Goal: Task Accomplishment & Management: Complete application form

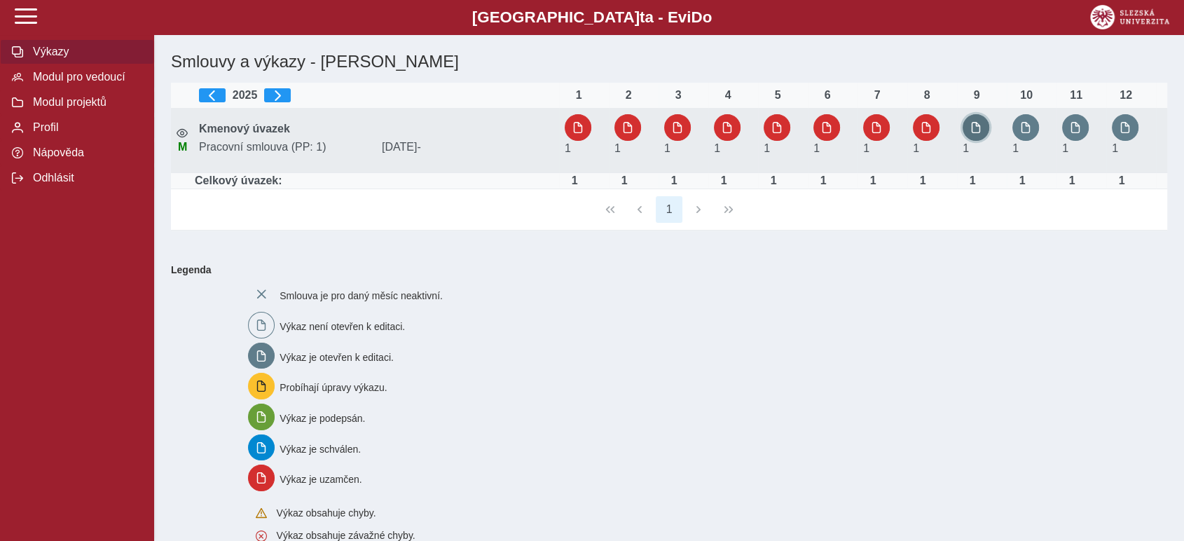
click at [971, 127] on span "button" at bounding box center [975, 127] width 11 height 11
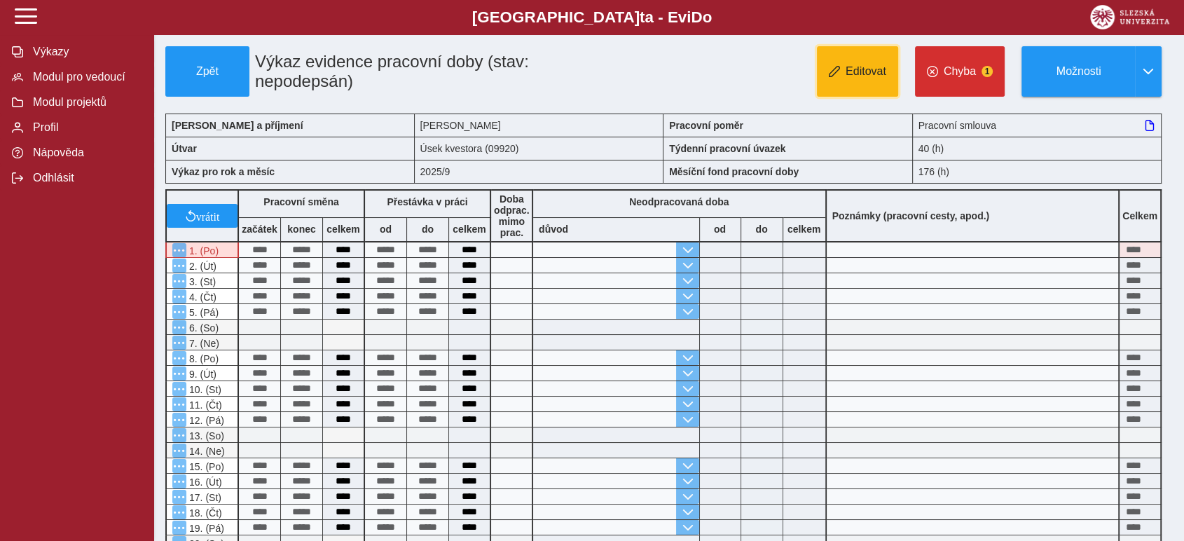
click at [880, 73] on span "Editovat" at bounding box center [865, 71] width 41 height 13
type input "**********"
type input "****"
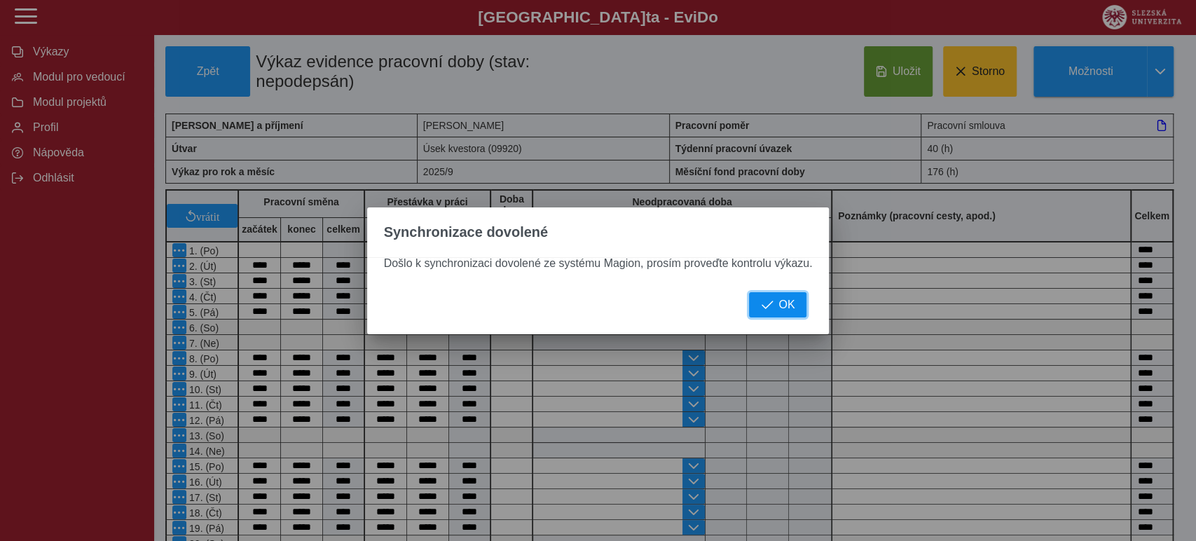
click at [782, 307] on span "OK" at bounding box center [786, 304] width 16 height 13
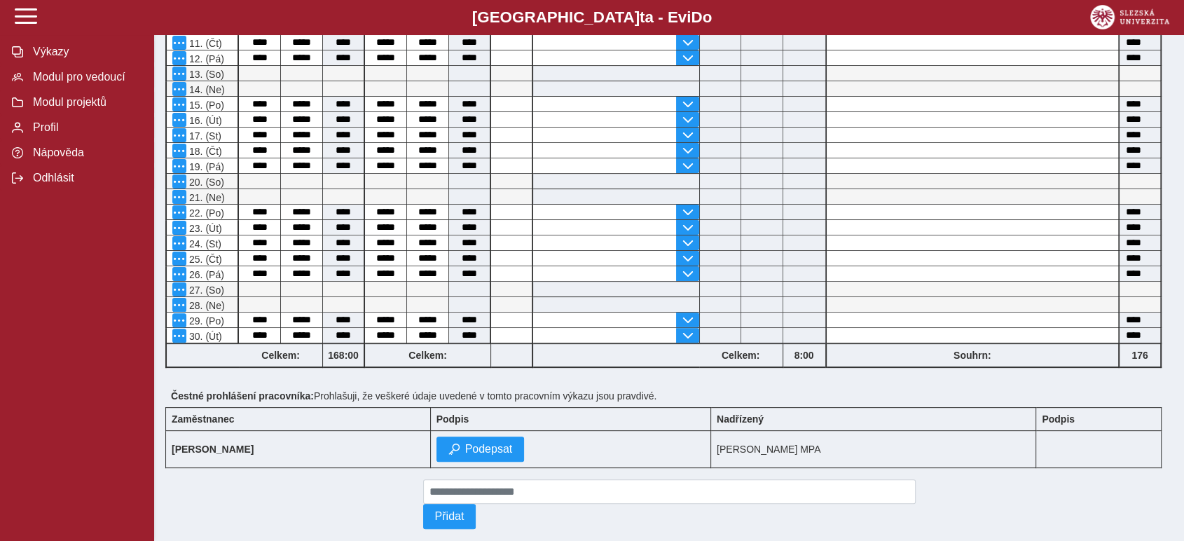
scroll to position [386, 0]
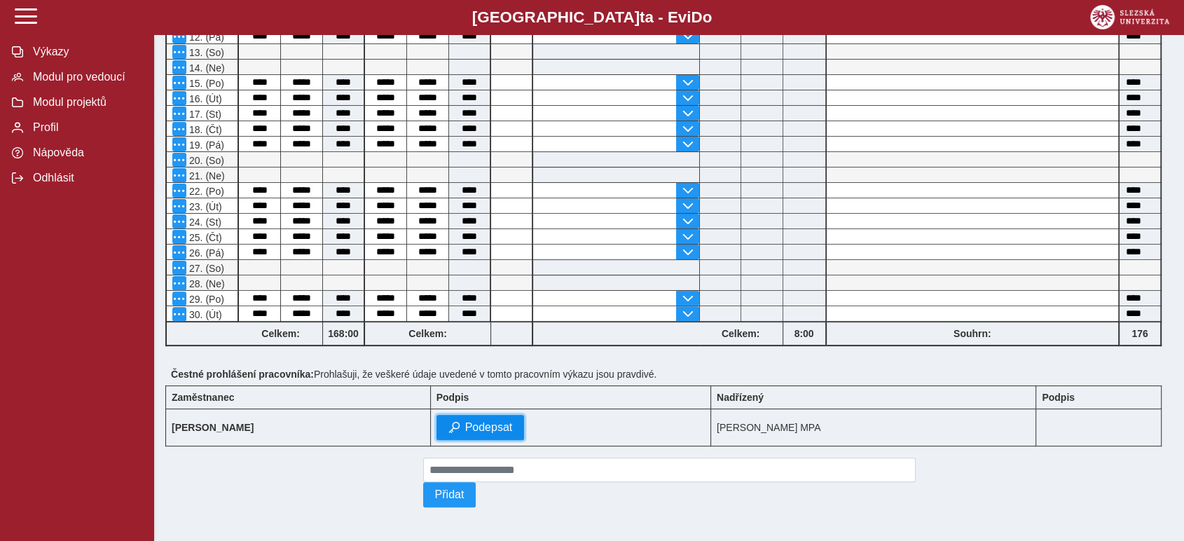
click at [513, 421] on span "Podepsat" at bounding box center [489, 427] width 48 height 13
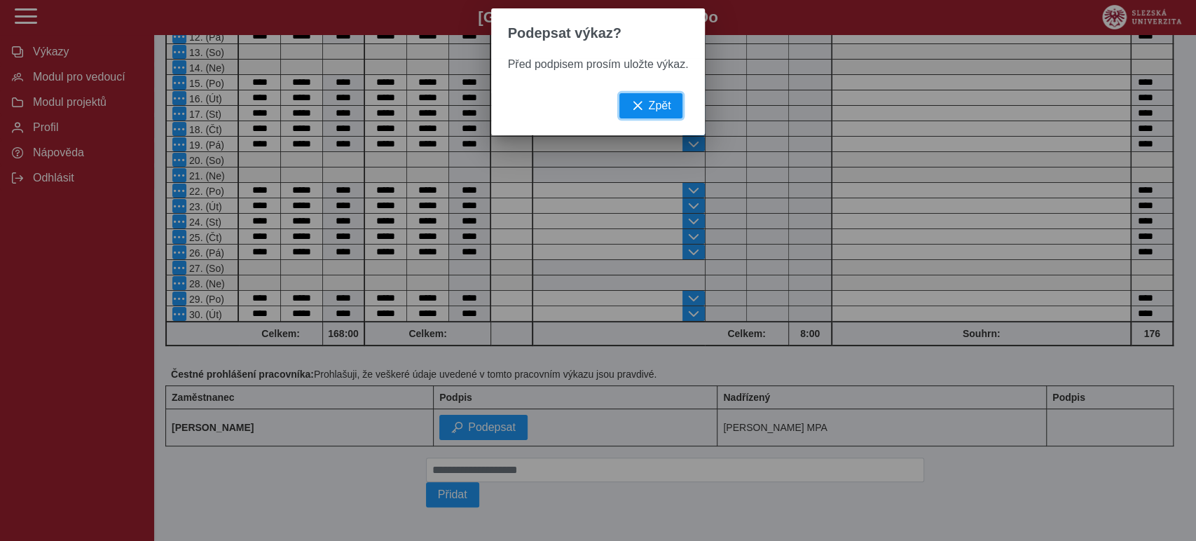
click at [657, 112] on span "Zpět" at bounding box center [659, 105] width 22 height 13
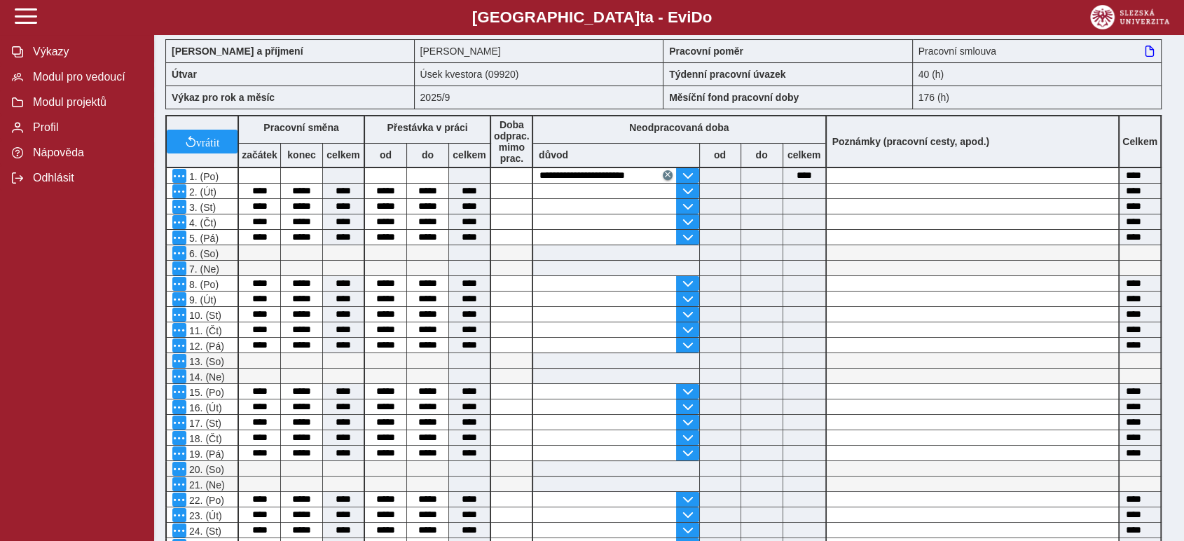
scroll to position [0, 0]
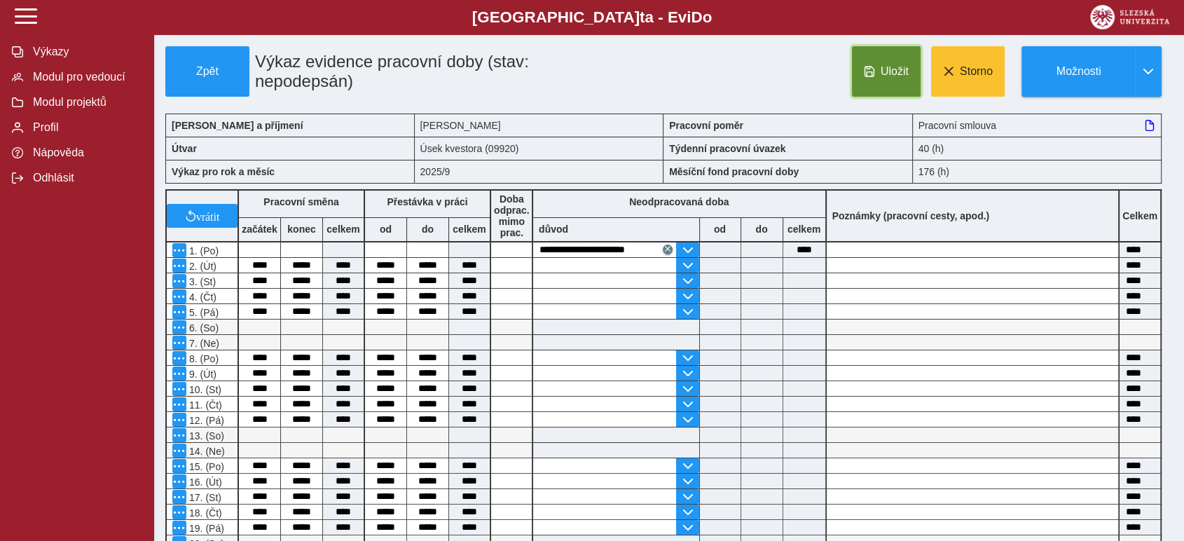
click at [901, 74] on span "Uložit" at bounding box center [894, 71] width 28 height 13
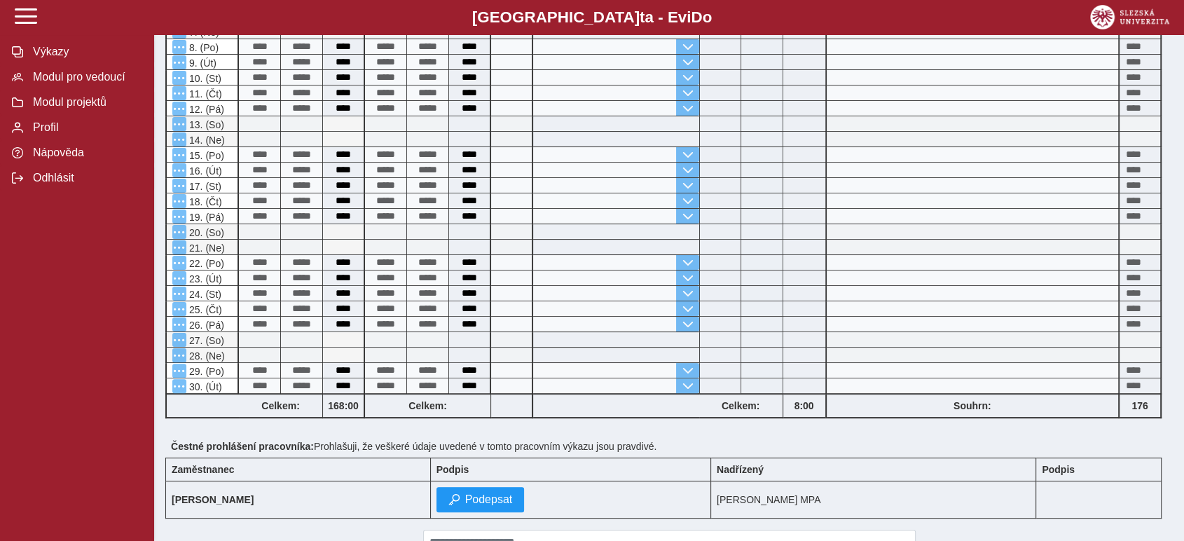
scroll to position [386, 0]
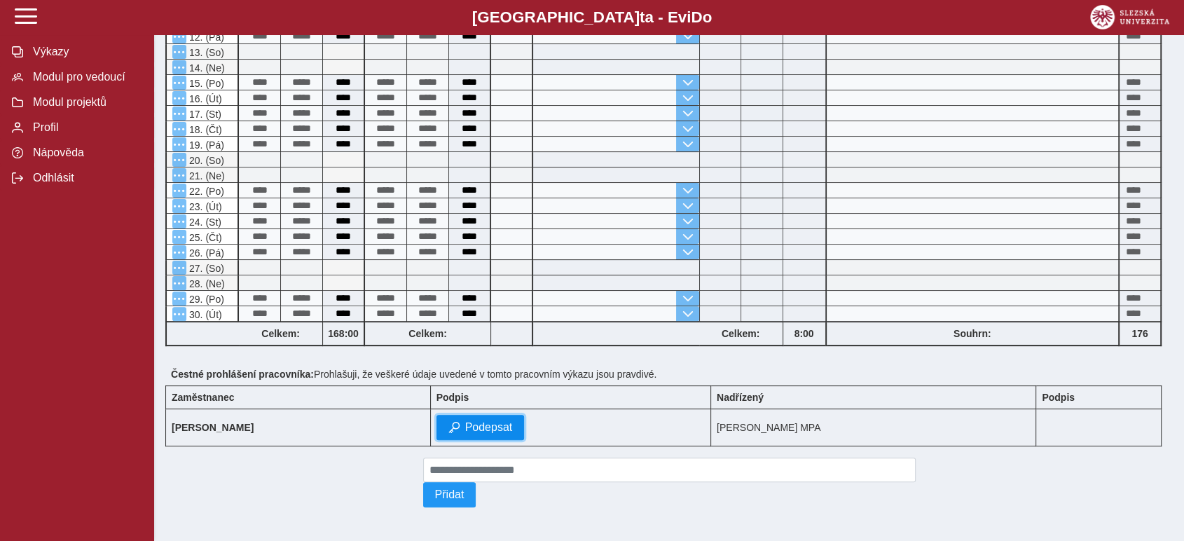
click at [513, 421] on span "Podepsat" at bounding box center [489, 427] width 48 height 13
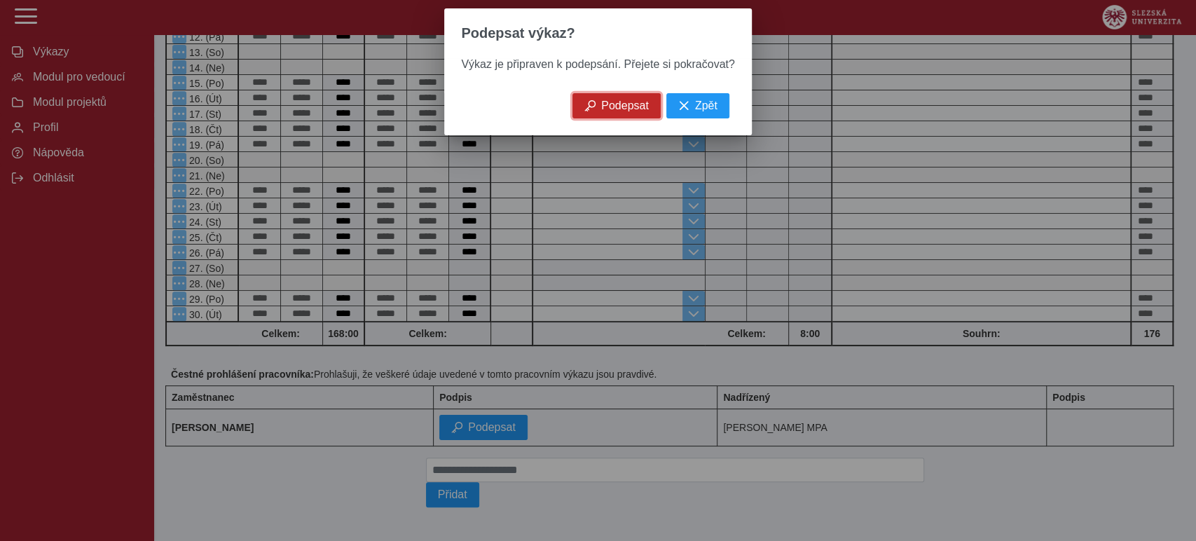
click at [633, 112] on span "Podepsat" at bounding box center [625, 105] width 48 height 13
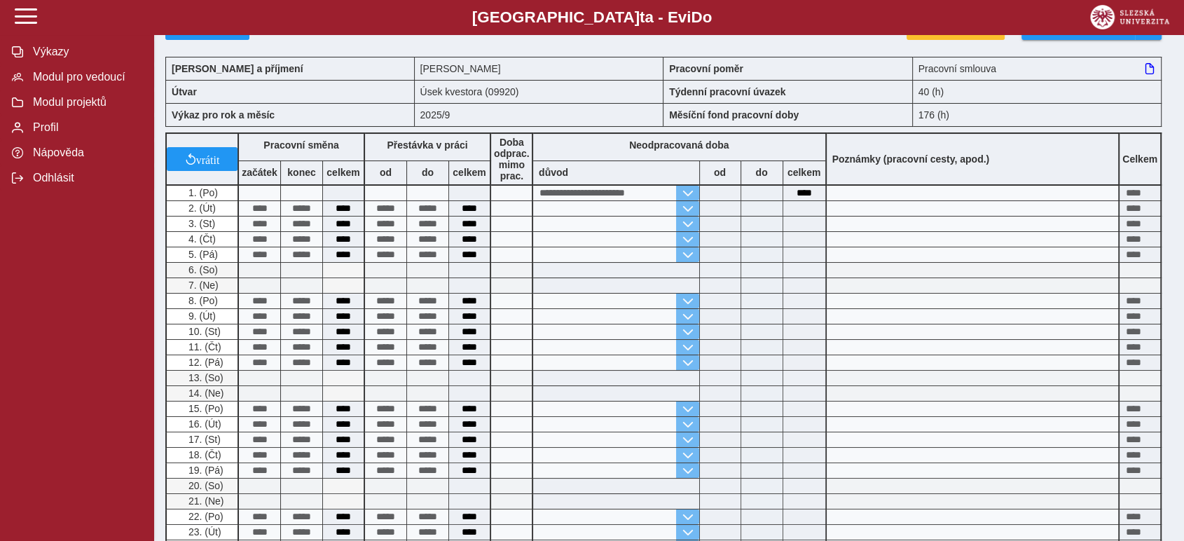
scroll to position [0, 0]
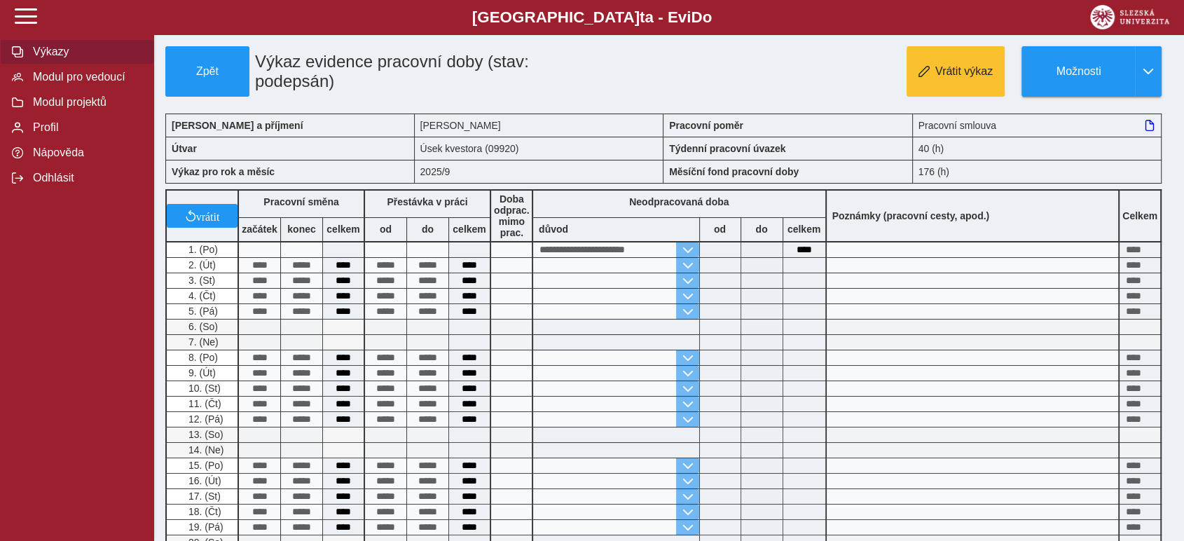
click at [47, 48] on span "Výkazy" at bounding box center [85, 52] width 113 height 13
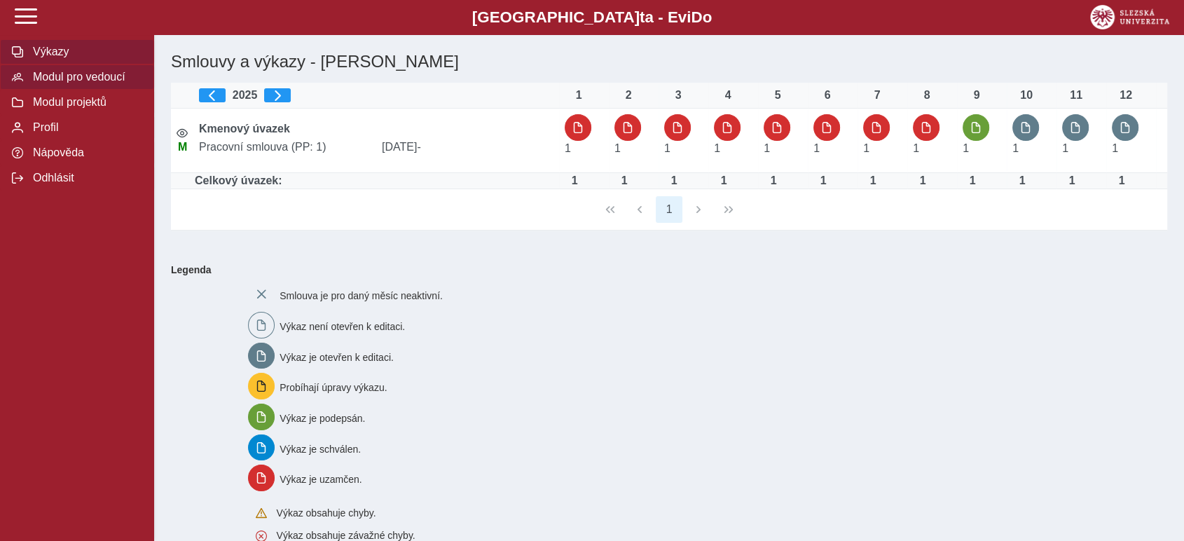
click at [78, 83] on span "Modul pro vedoucí" at bounding box center [85, 77] width 113 height 13
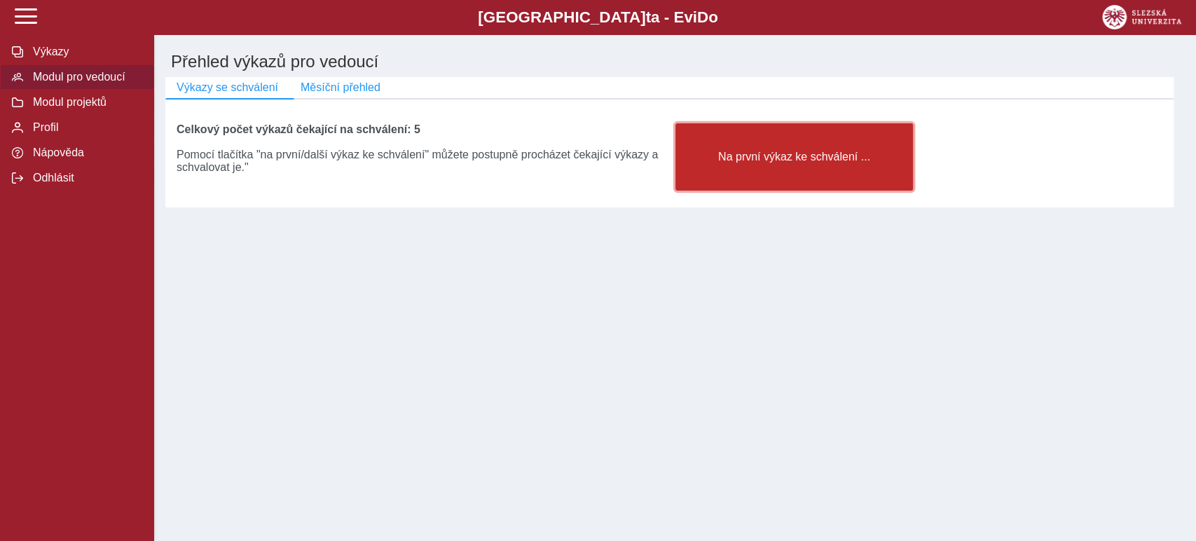
click at [806, 162] on span "Na první výkaz ke schválení ..." at bounding box center [794, 157] width 214 height 13
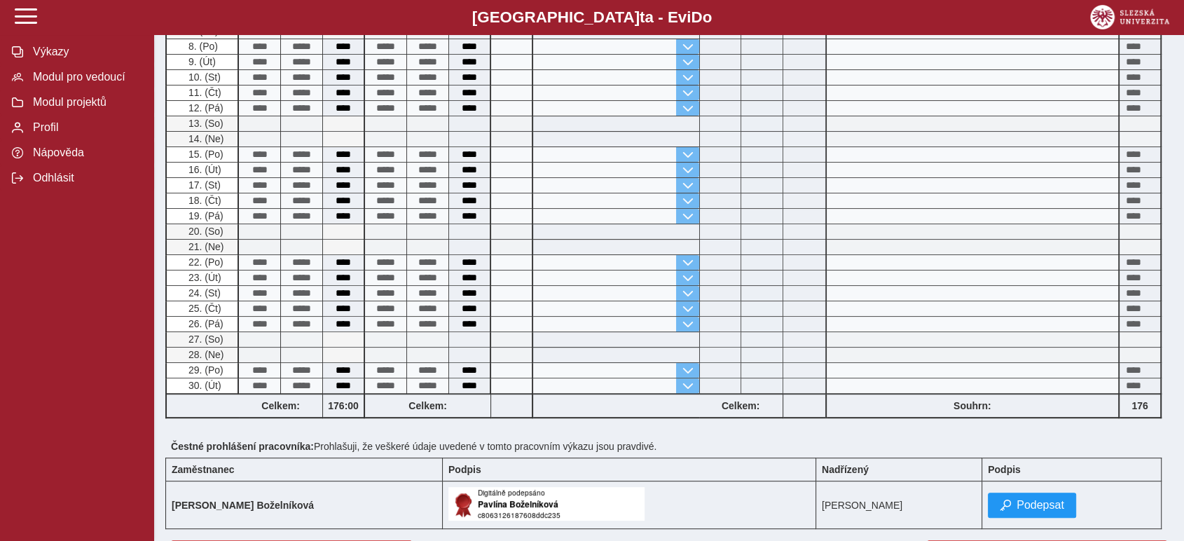
scroll to position [544, 0]
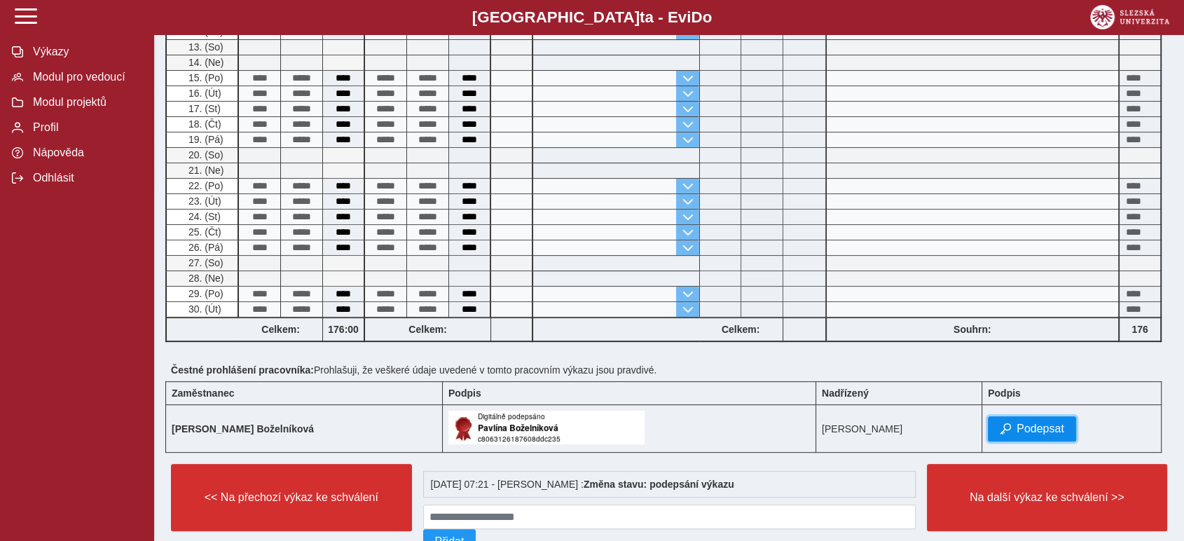
click at [1020, 422] on span "Podepsat" at bounding box center [1040, 428] width 48 height 13
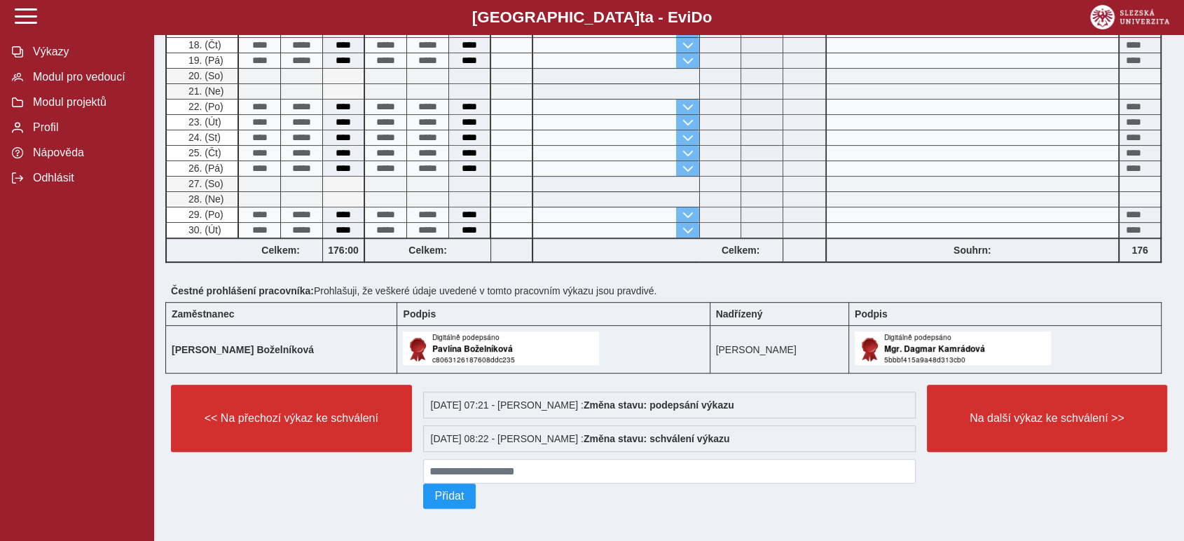
scroll to position [625, 0]
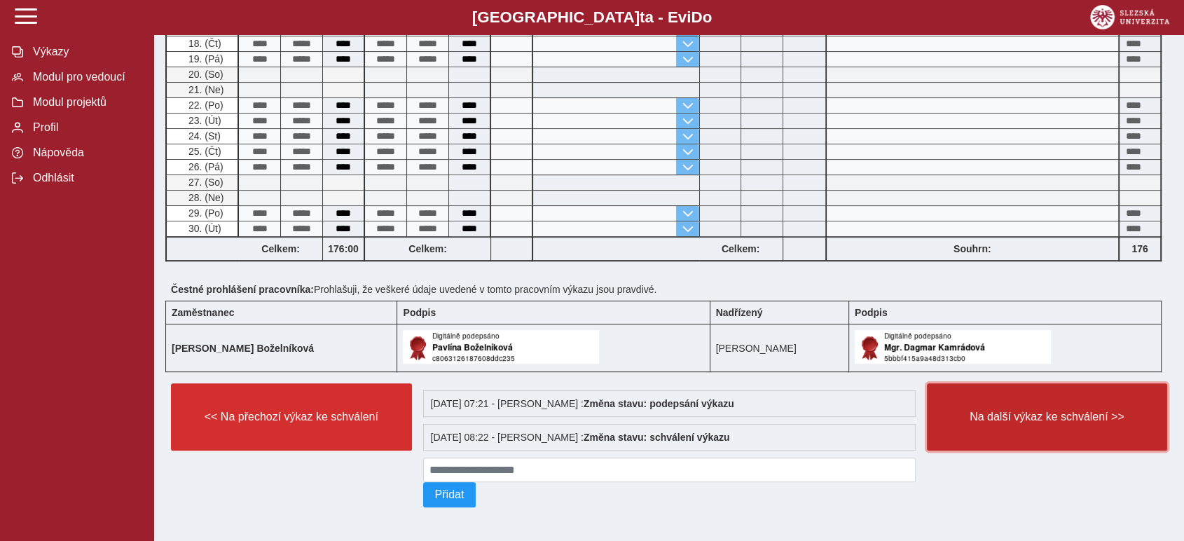
click at [1001, 413] on span "Na další výkaz ke schválení >>" at bounding box center [1047, 416] width 217 height 13
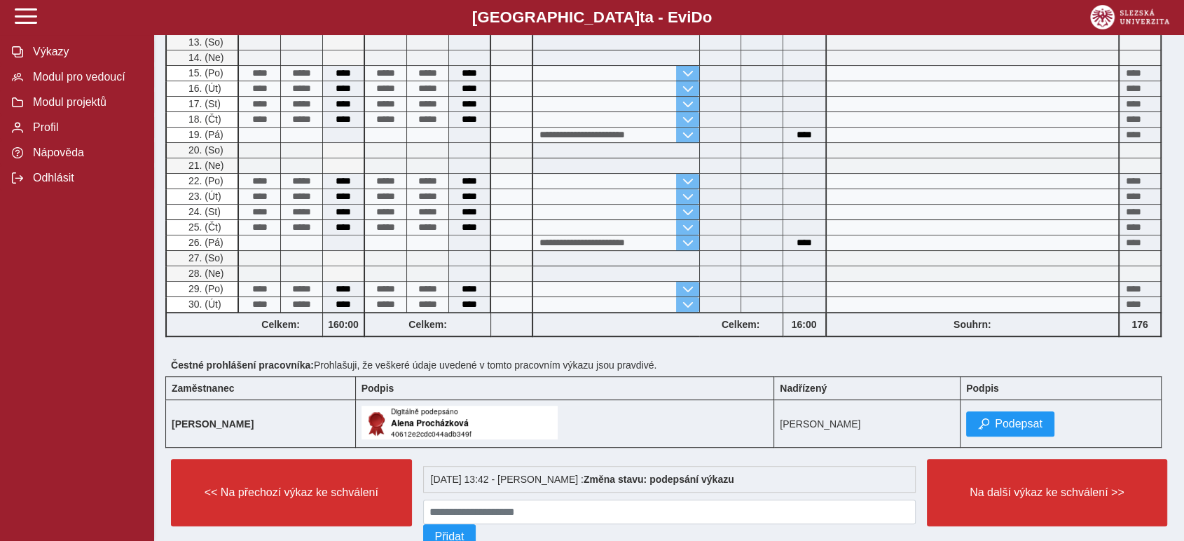
scroll to position [592, 0]
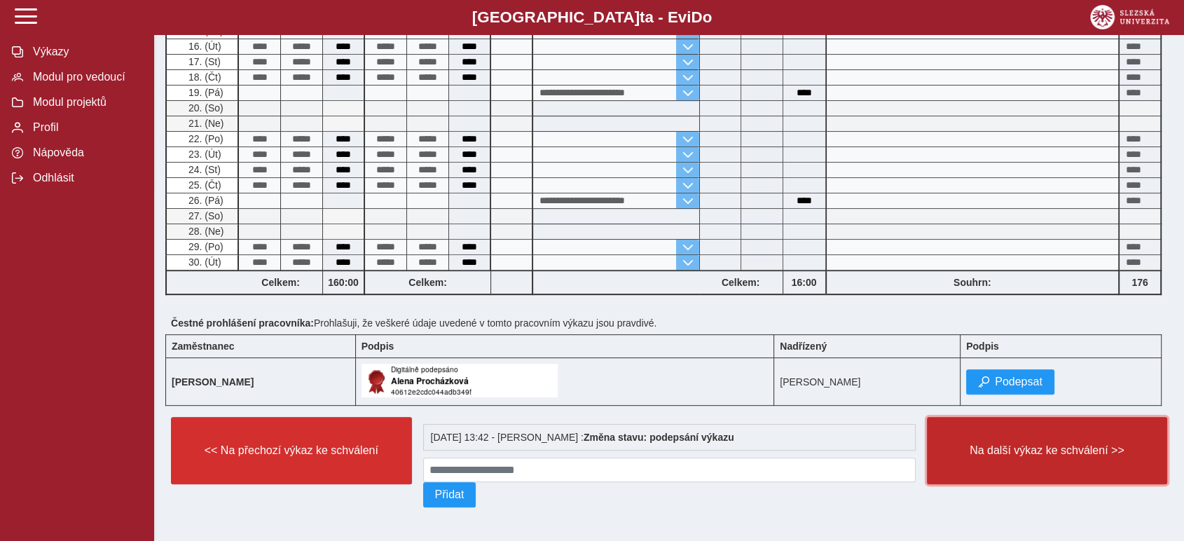
click at [993, 444] on span "Na další výkaz ke schválení >>" at bounding box center [1047, 450] width 217 height 13
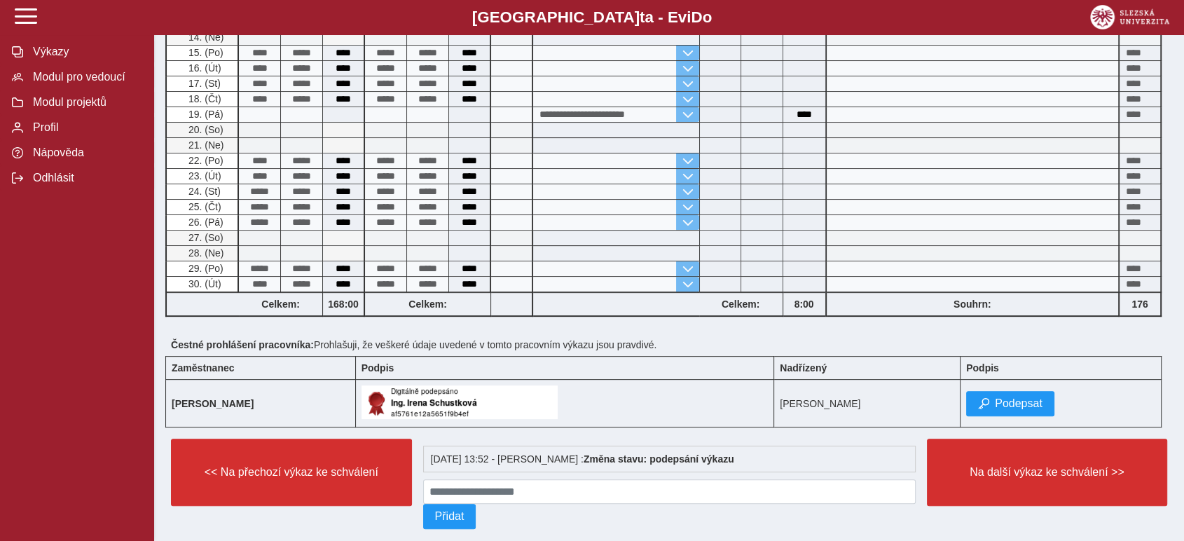
scroll to position [435, 0]
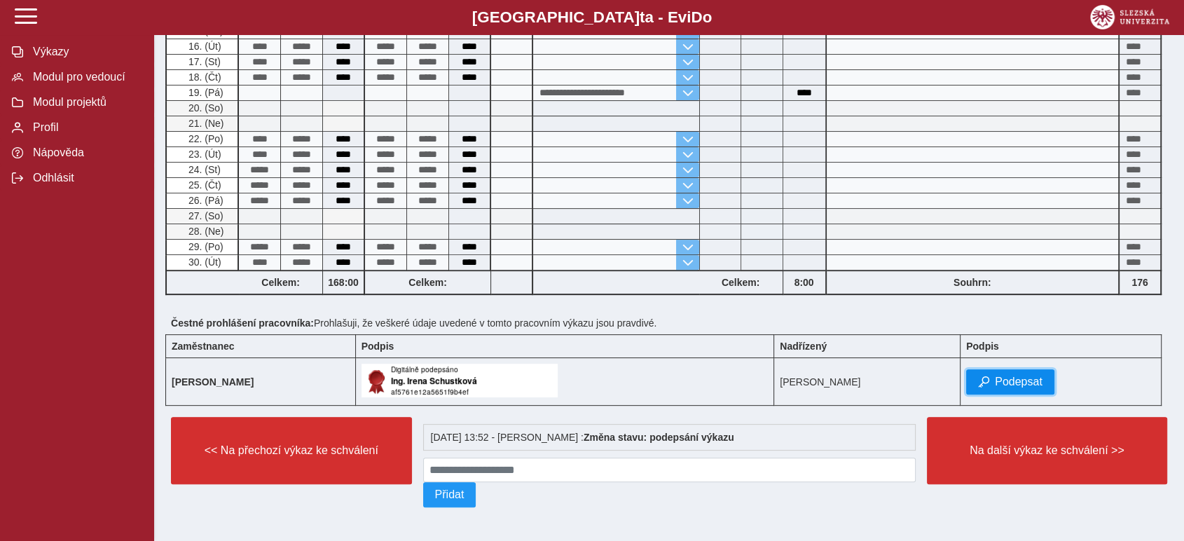
click at [1020, 375] on span "Podepsat" at bounding box center [1019, 381] width 48 height 13
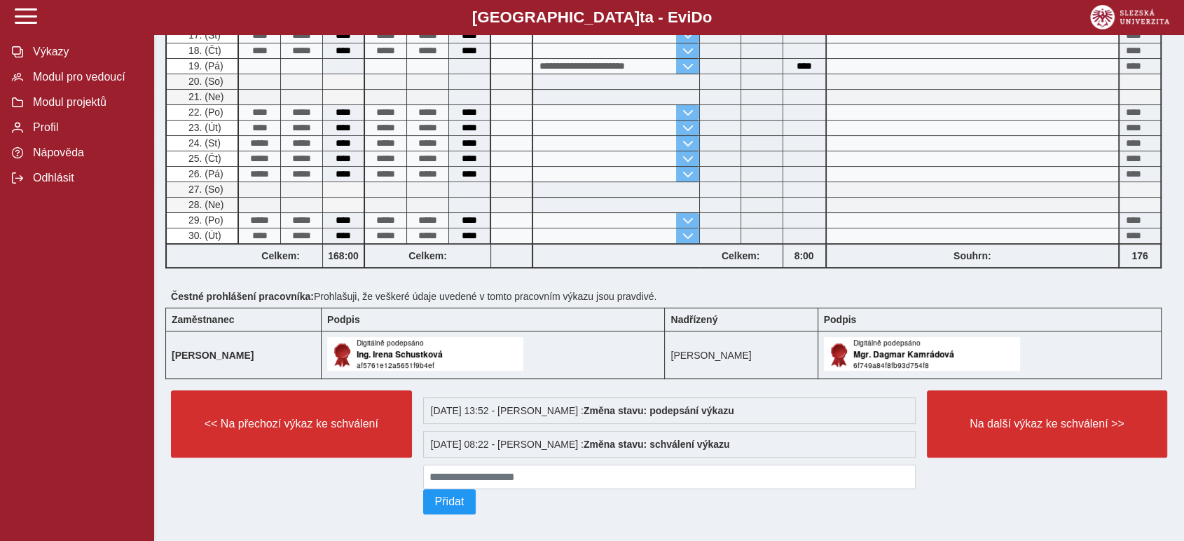
scroll to position [469, 0]
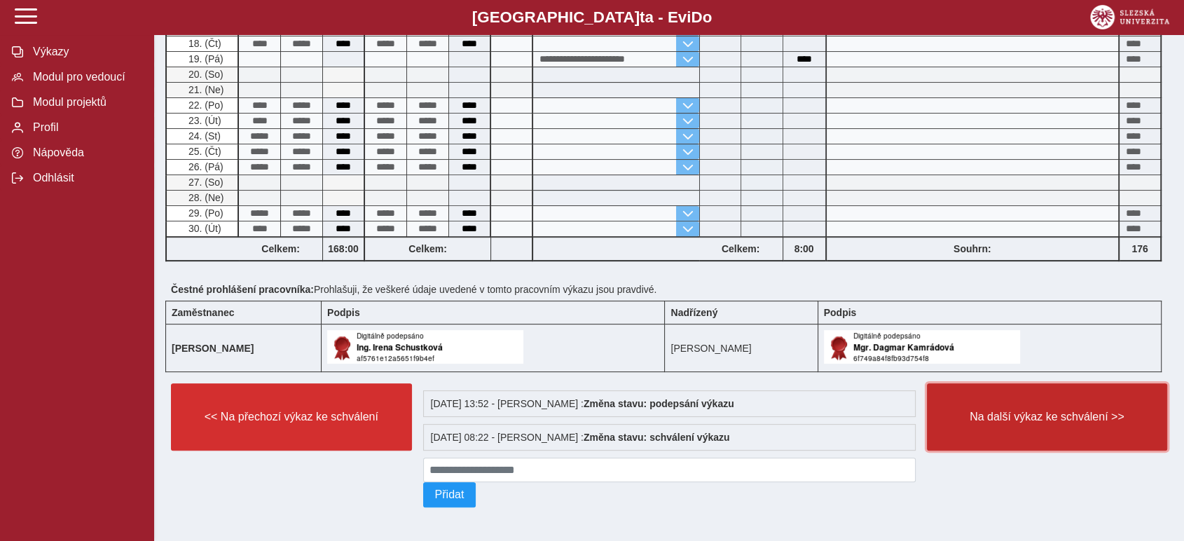
click at [998, 410] on span "Na další výkaz ke schválení >>" at bounding box center [1047, 416] width 217 height 13
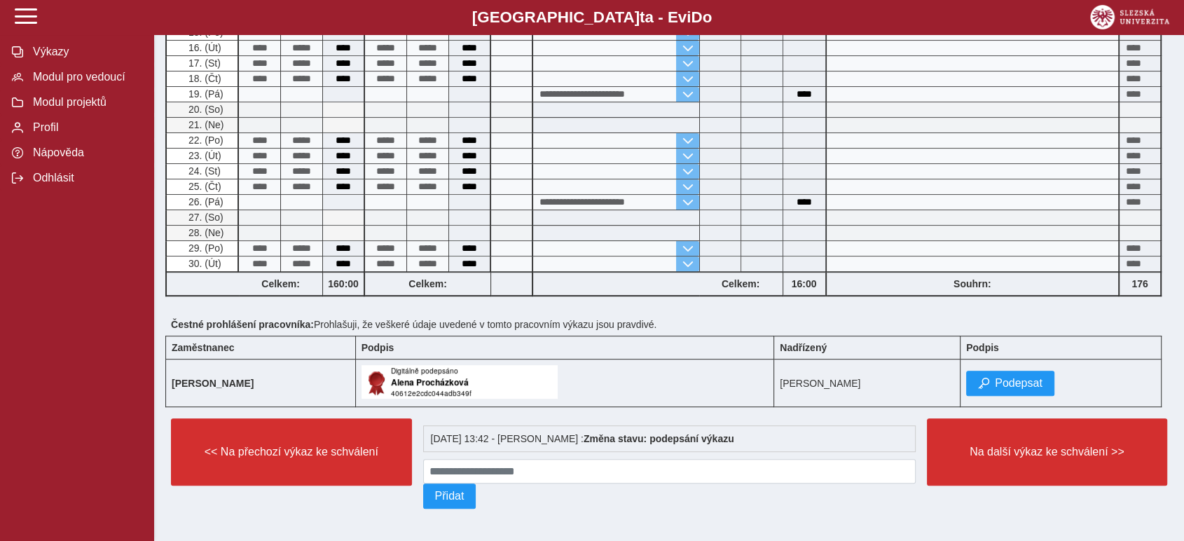
scroll to position [592, 0]
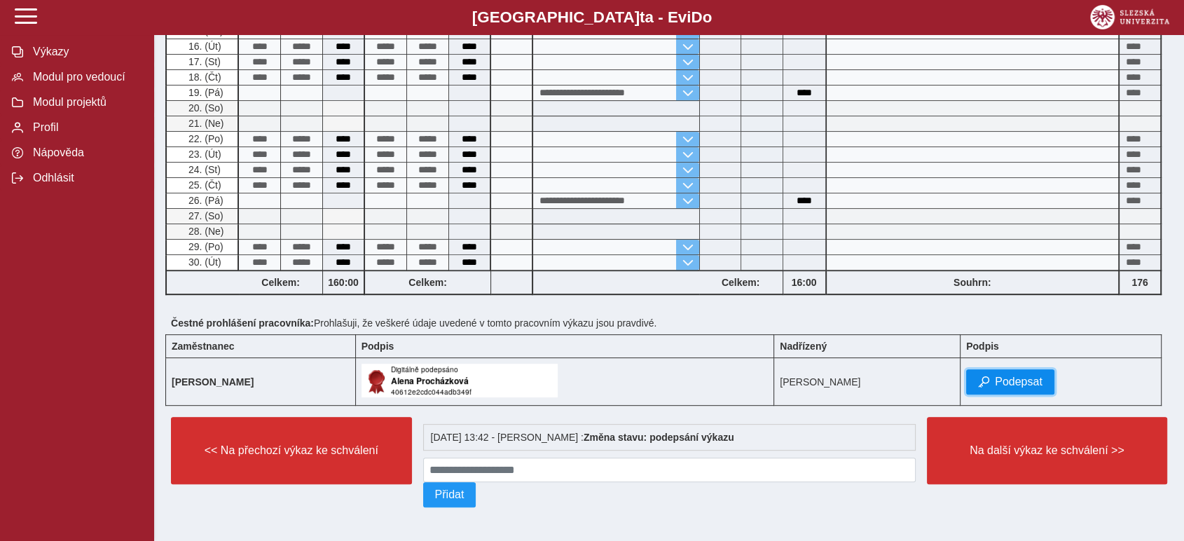
click at [1014, 377] on span "Podepsat" at bounding box center [1019, 381] width 48 height 13
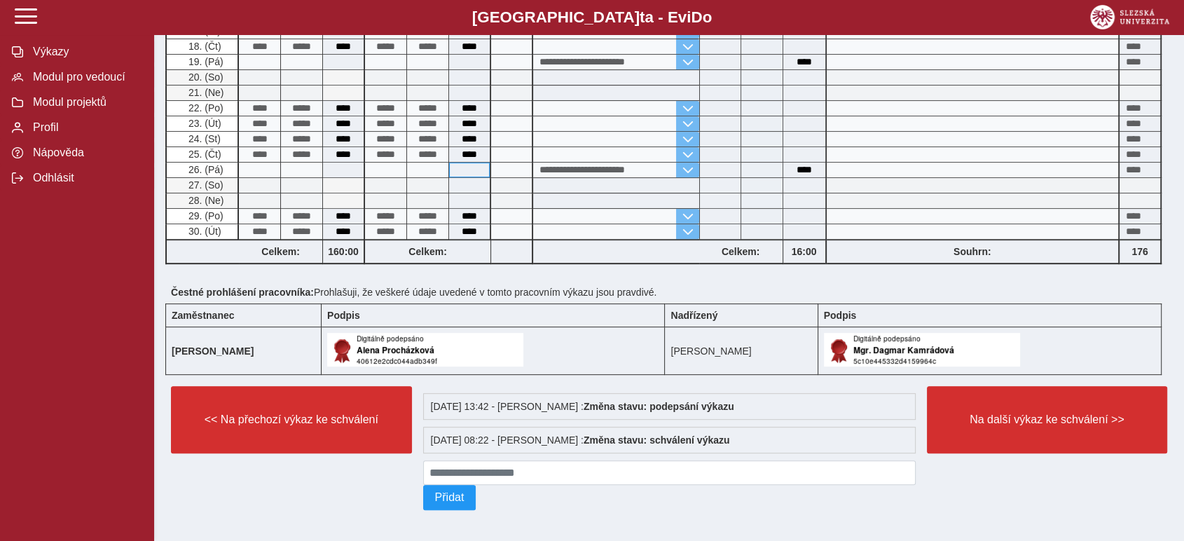
scroll to position [625, 0]
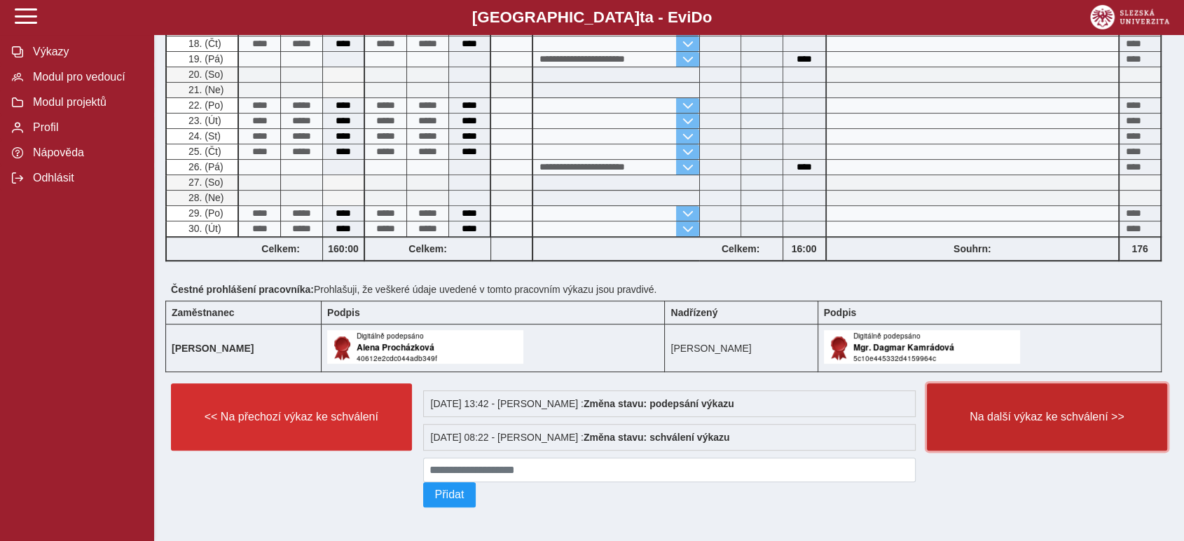
click at [1004, 415] on span "Na další výkaz ke schválení >>" at bounding box center [1047, 416] width 217 height 13
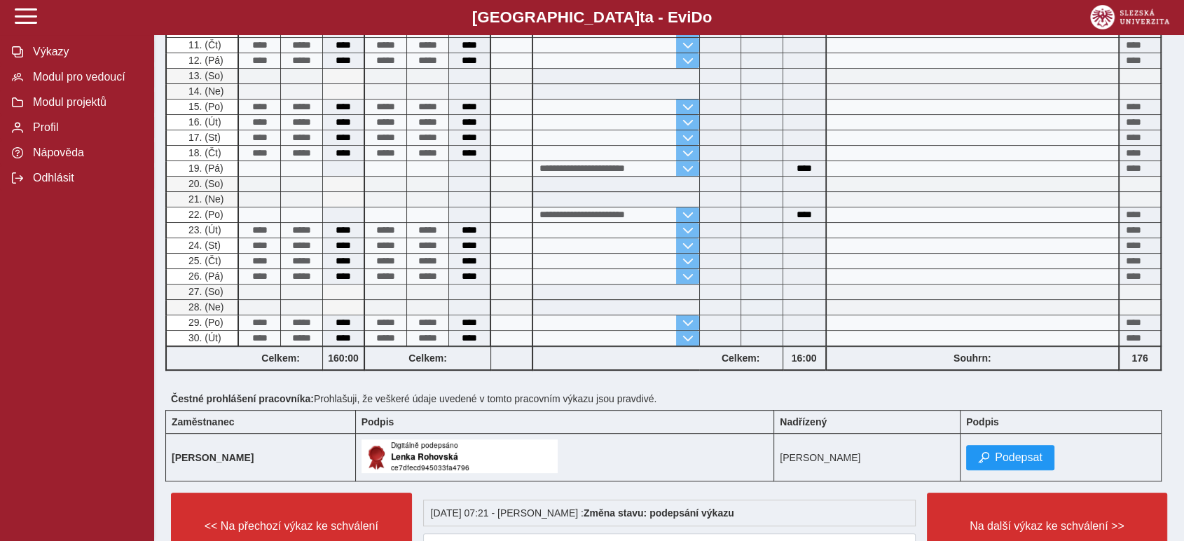
scroll to position [544, 0]
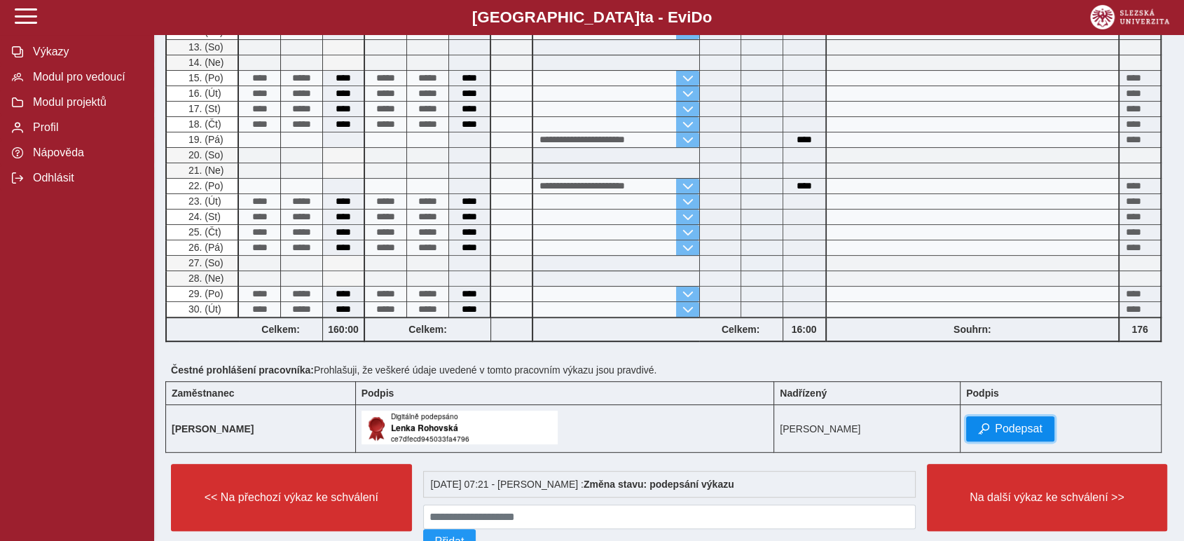
click at [1020, 427] on span "Podepsat" at bounding box center [1019, 428] width 48 height 13
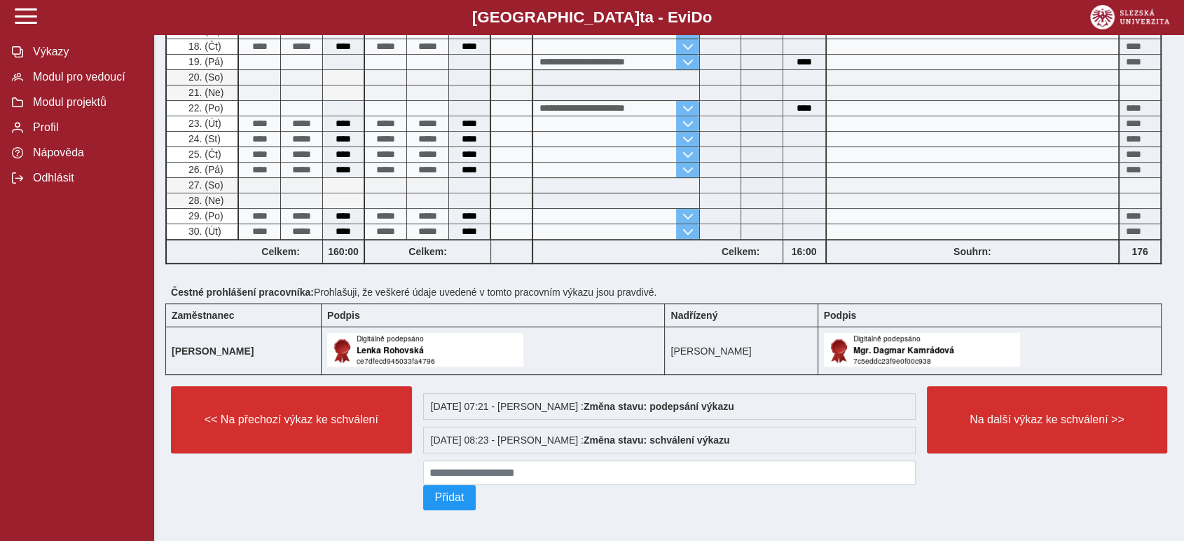
scroll to position [622, 0]
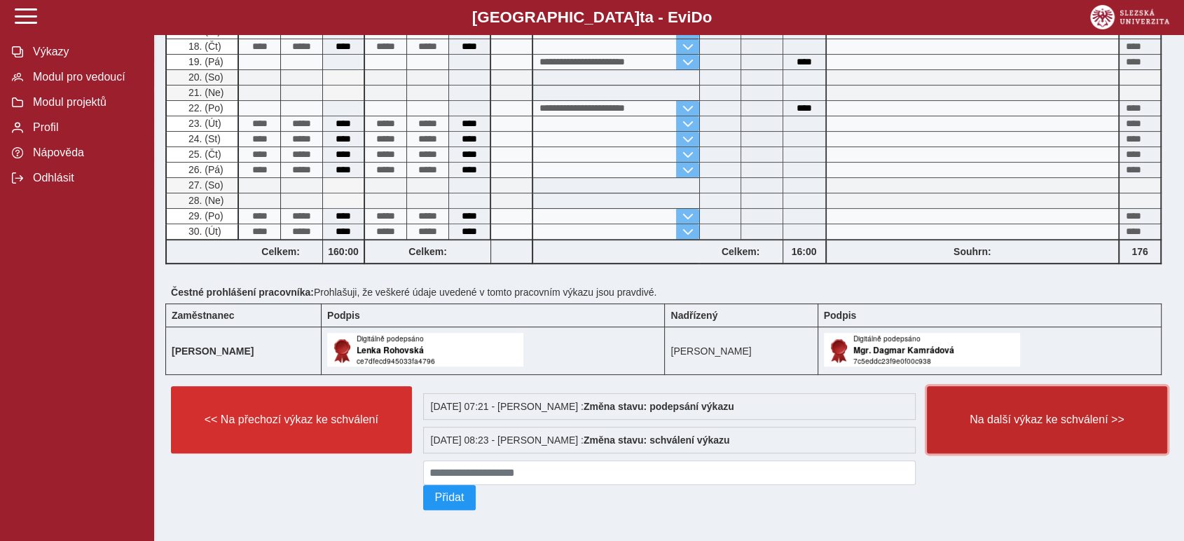
click at [1010, 414] on span "Na další výkaz ke schválení >>" at bounding box center [1047, 419] width 217 height 13
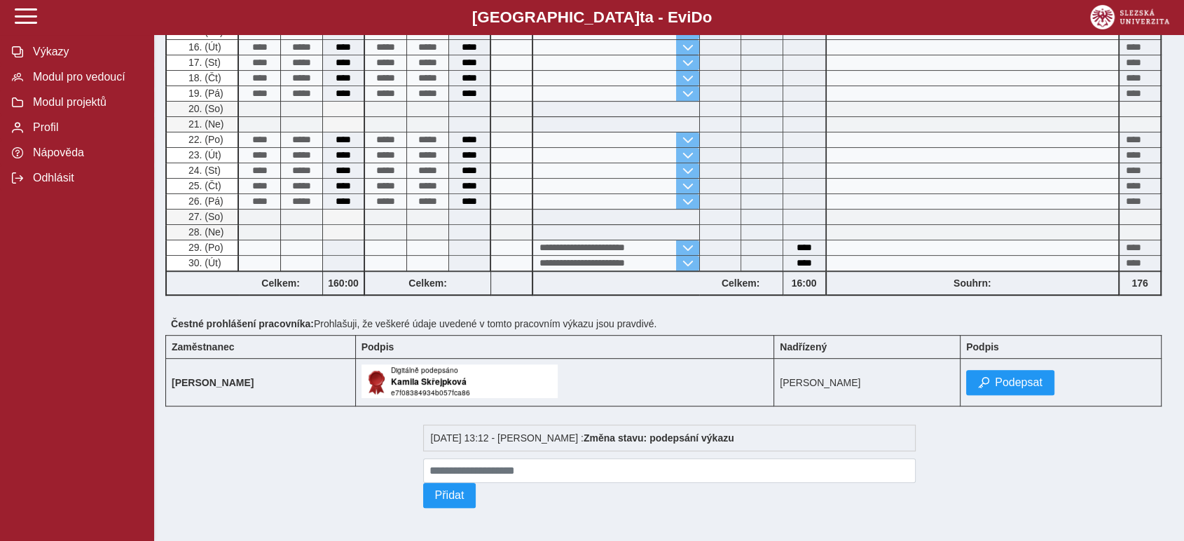
scroll to position [592, 0]
click at [1031, 382] on span "Podepsat" at bounding box center [1019, 381] width 48 height 13
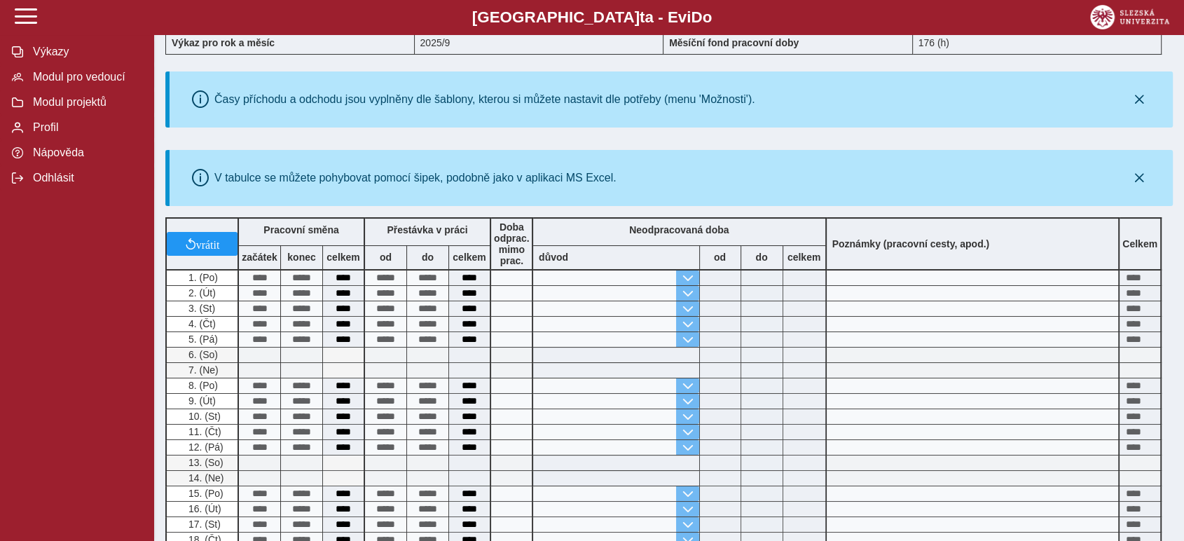
scroll to position [0, 0]
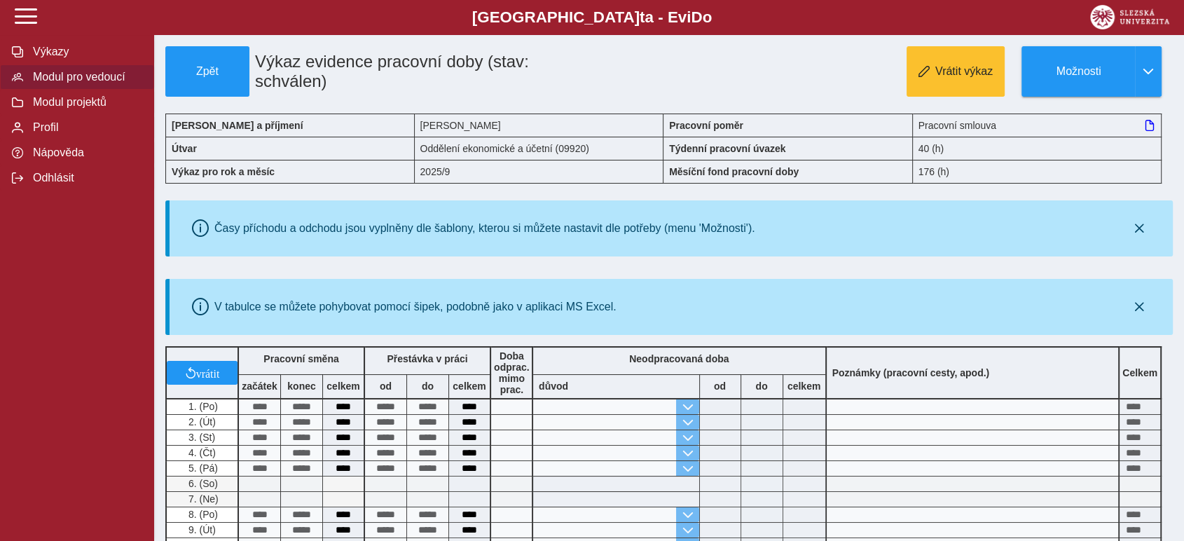
click at [42, 79] on span "Modul pro vedoucí" at bounding box center [85, 77] width 113 height 13
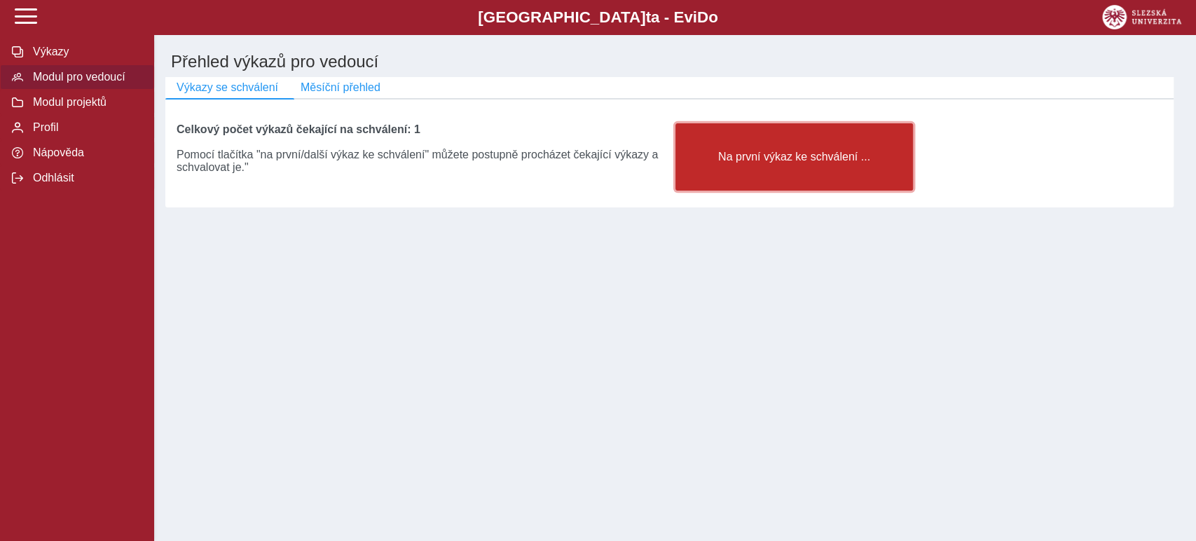
click at [765, 162] on span "Na první výkaz ke schválení ..." at bounding box center [794, 157] width 214 height 13
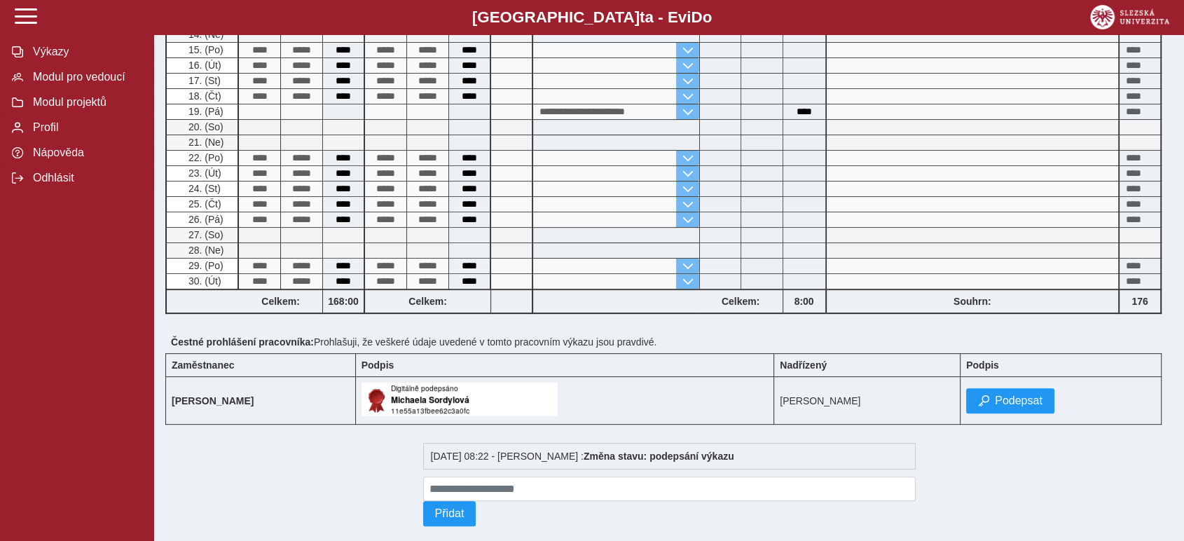
scroll to position [435, 0]
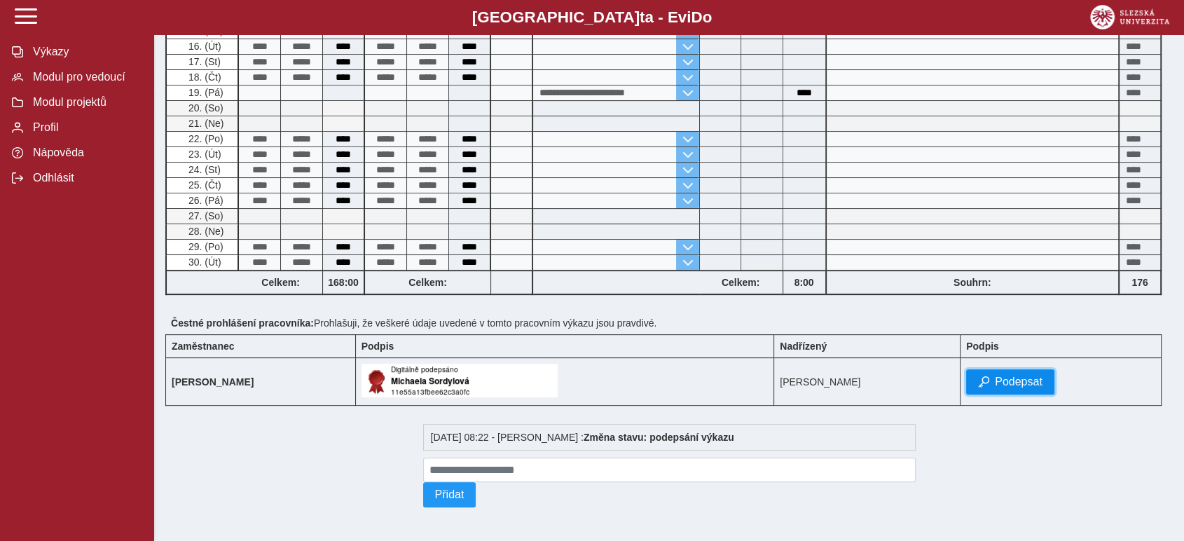
click at [1038, 379] on span "Podepsat" at bounding box center [1019, 381] width 48 height 13
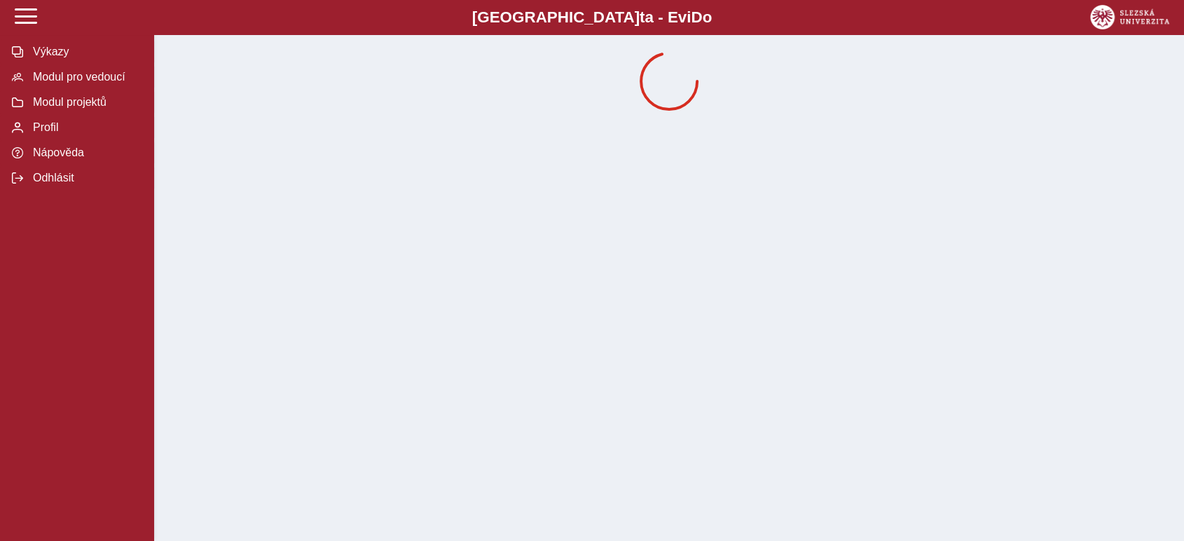
scroll to position [0, 0]
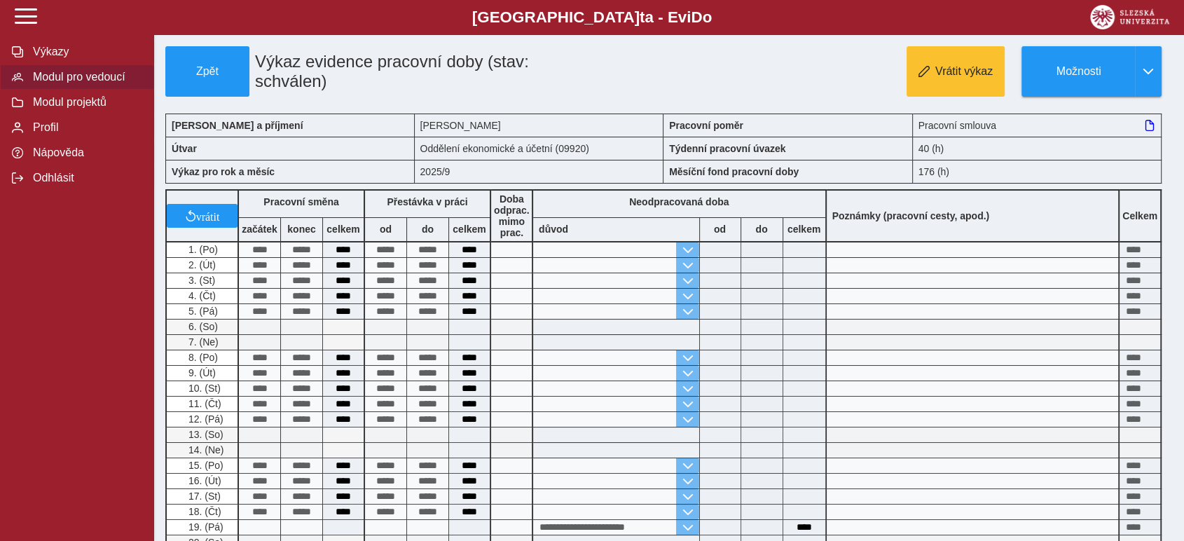
click at [50, 77] on span "Modul pro vedoucí" at bounding box center [85, 77] width 113 height 13
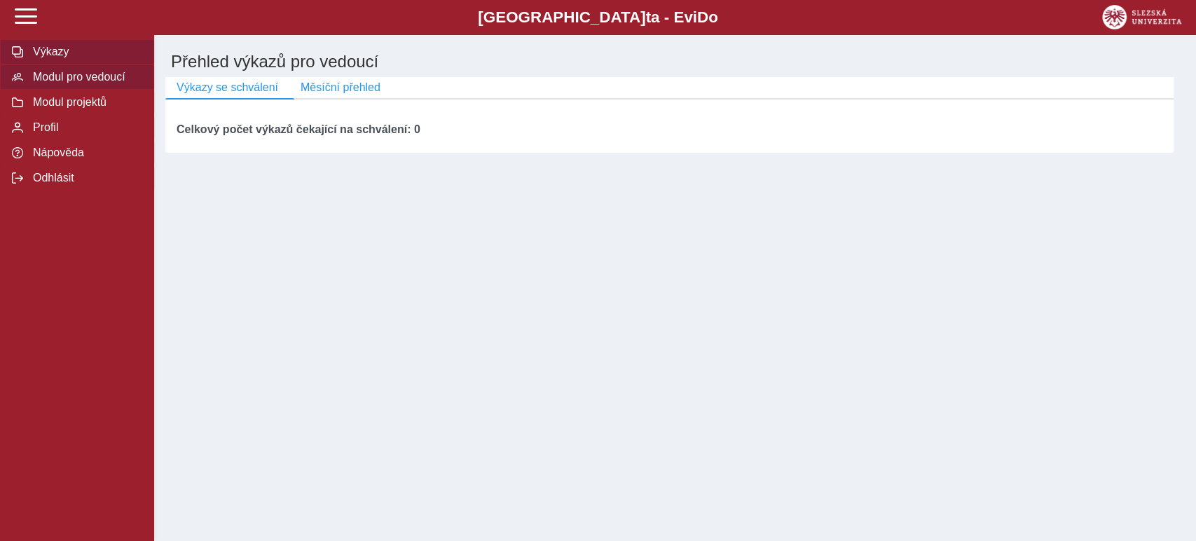
click at [48, 55] on span "Výkazy" at bounding box center [85, 52] width 113 height 13
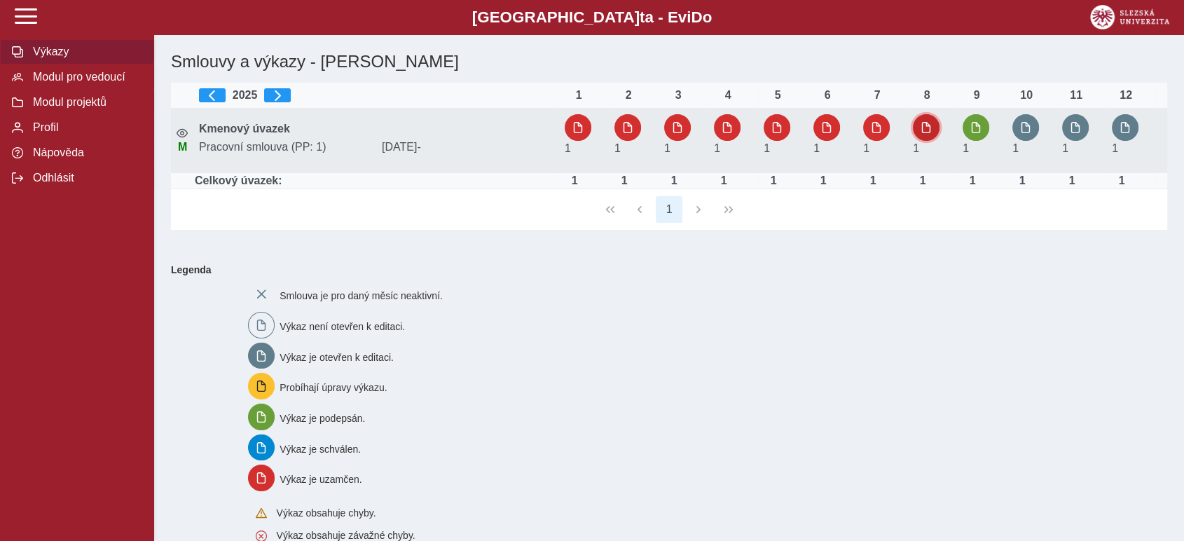
click at [924, 133] on span "button" at bounding box center [925, 127] width 11 height 11
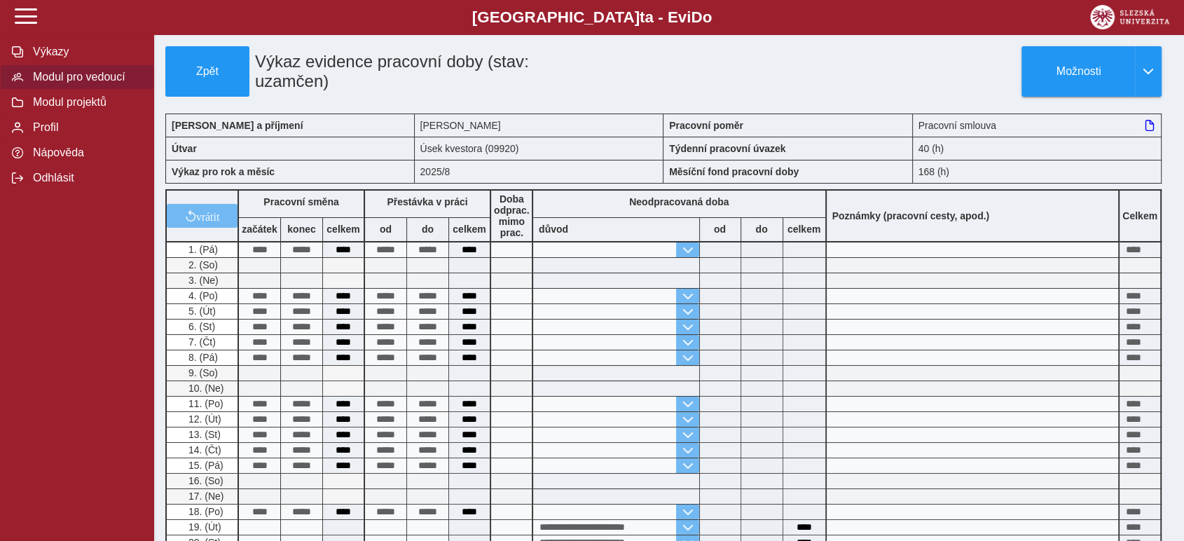
click at [55, 76] on span "Modul pro vedoucí" at bounding box center [85, 77] width 113 height 13
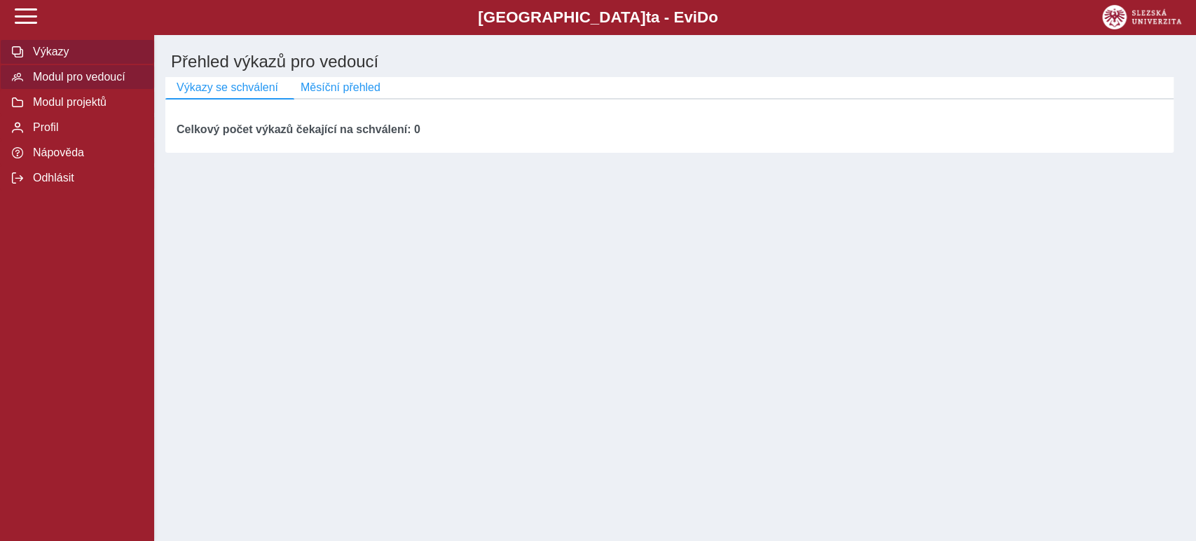
click at [48, 56] on span "Výkazy" at bounding box center [85, 52] width 113 height 13
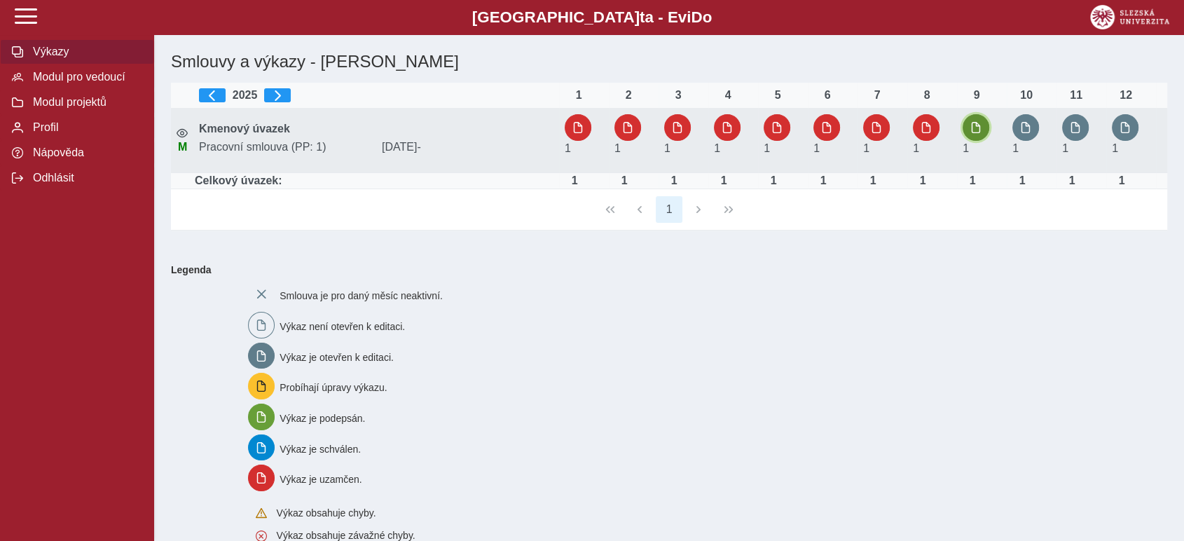
click at [975, 133] on span "button" at bounding box center [975, 127] width 11 height 11
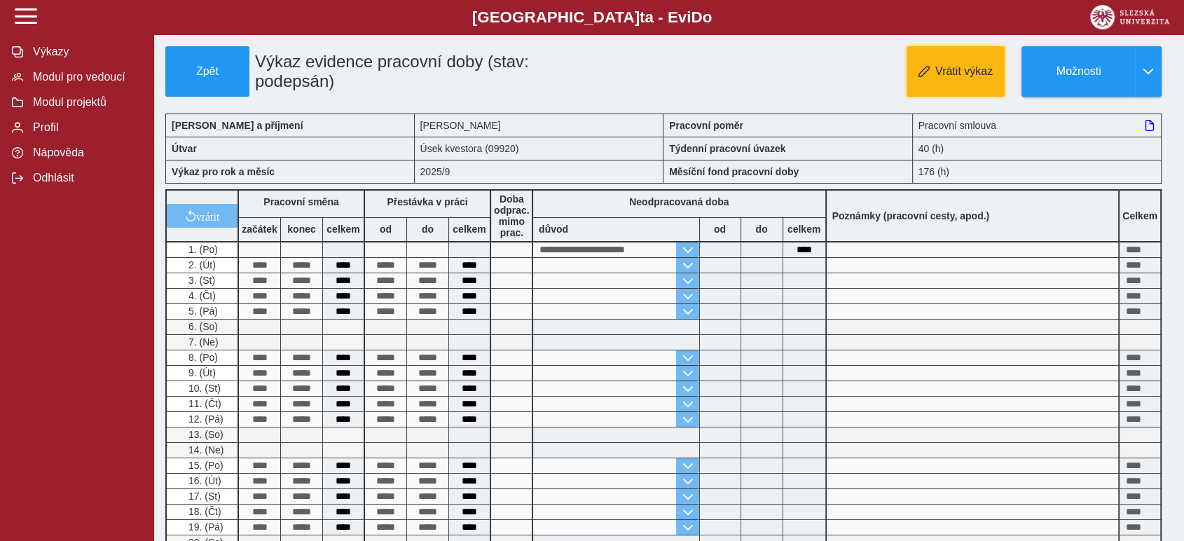
click at [976, 72] on span "Vrátit výkaz" at bounding box center [963, 71] width 57 height 13
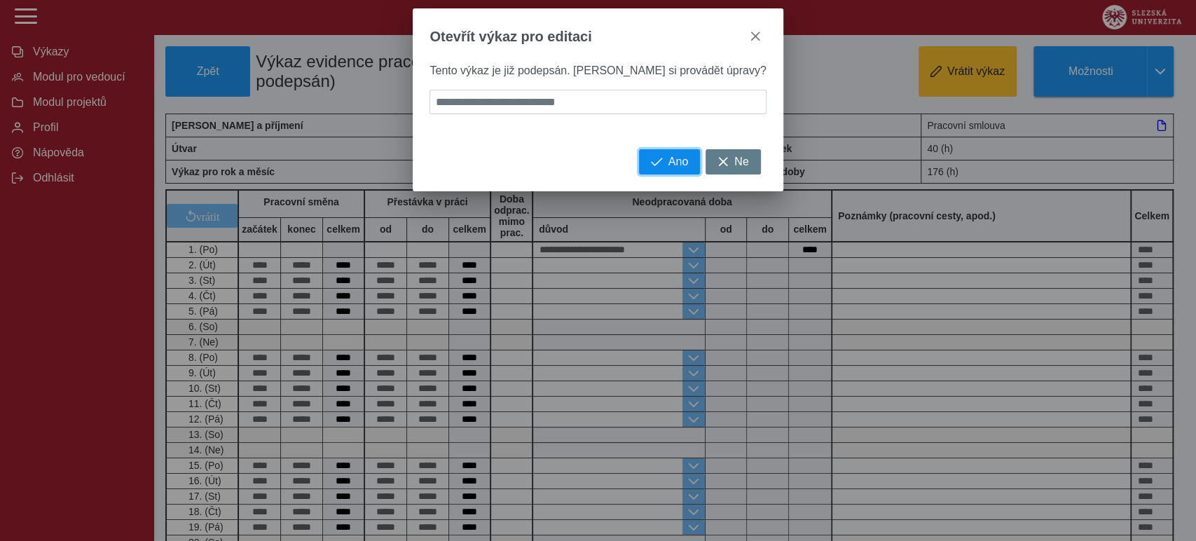
click at [639, 174] on button "Ano" at bounding box center [669, 161] width 61 height 25
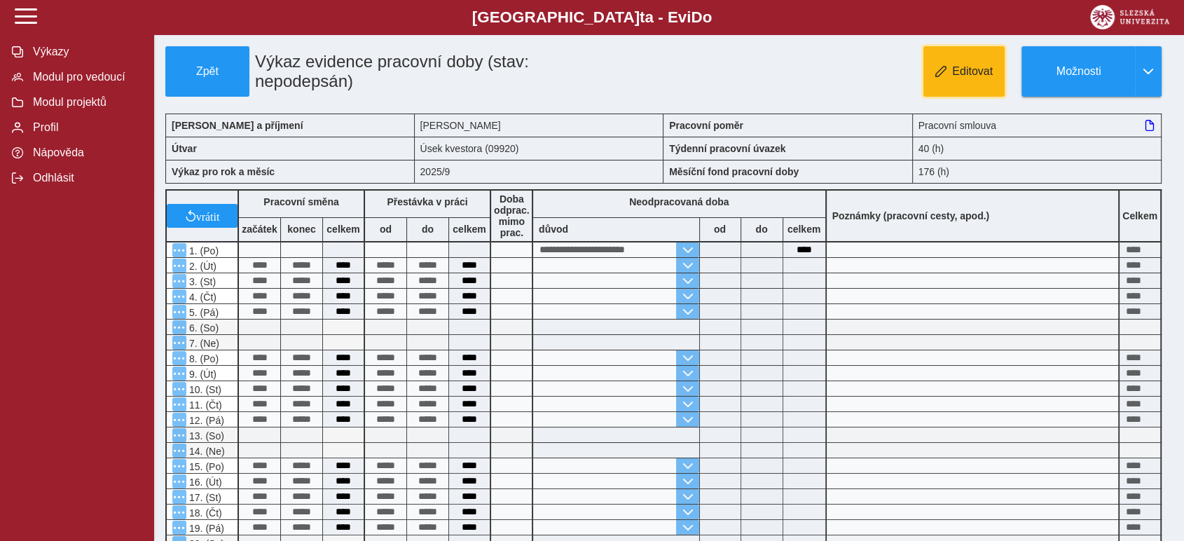
click at [975, 77] on span "Editovat" at bounding box center [972, 71] width 41 height 13
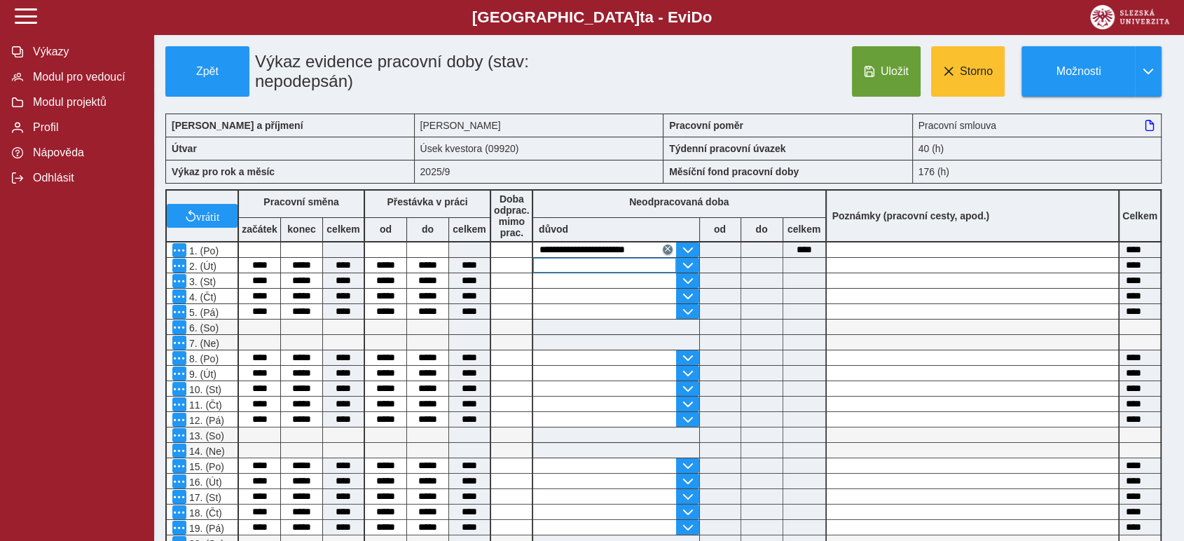
scroll to position [311, 0]
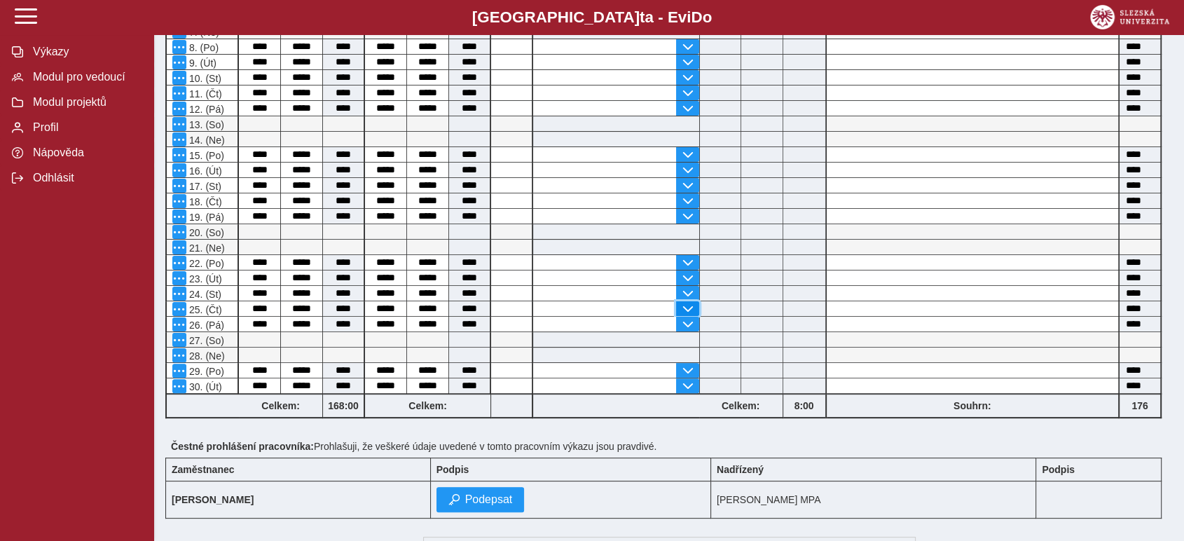
click at [686, 303] on span "button" at bounding box center [686, 308] width 11 height 11
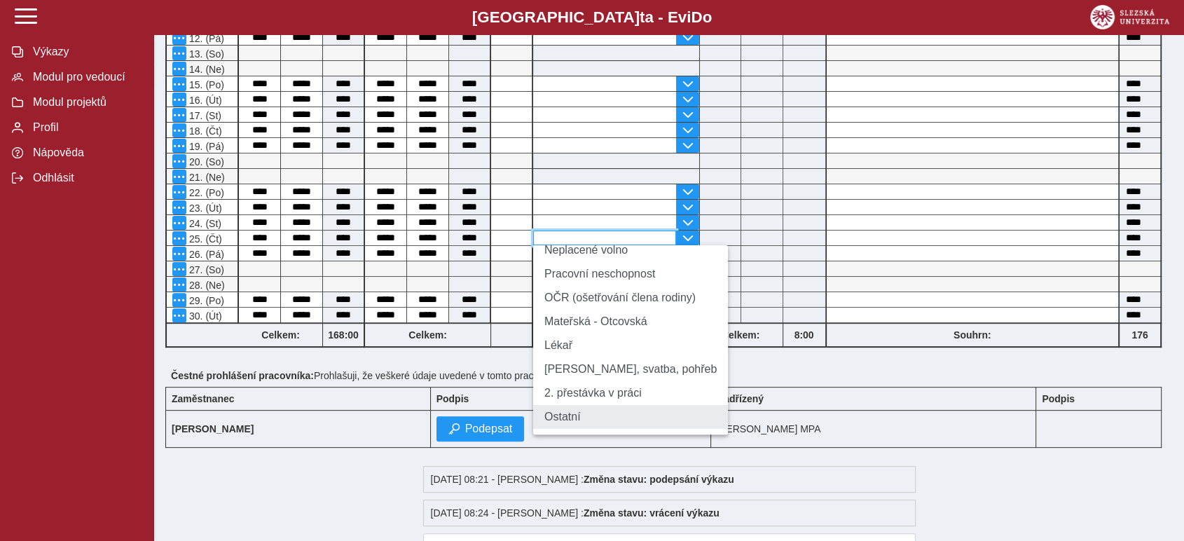
scroll to position [83, 0]
click at [621, 417] on li "Ostatní" at bounding box center [630, 417] width 195 height 24
type input "*******"
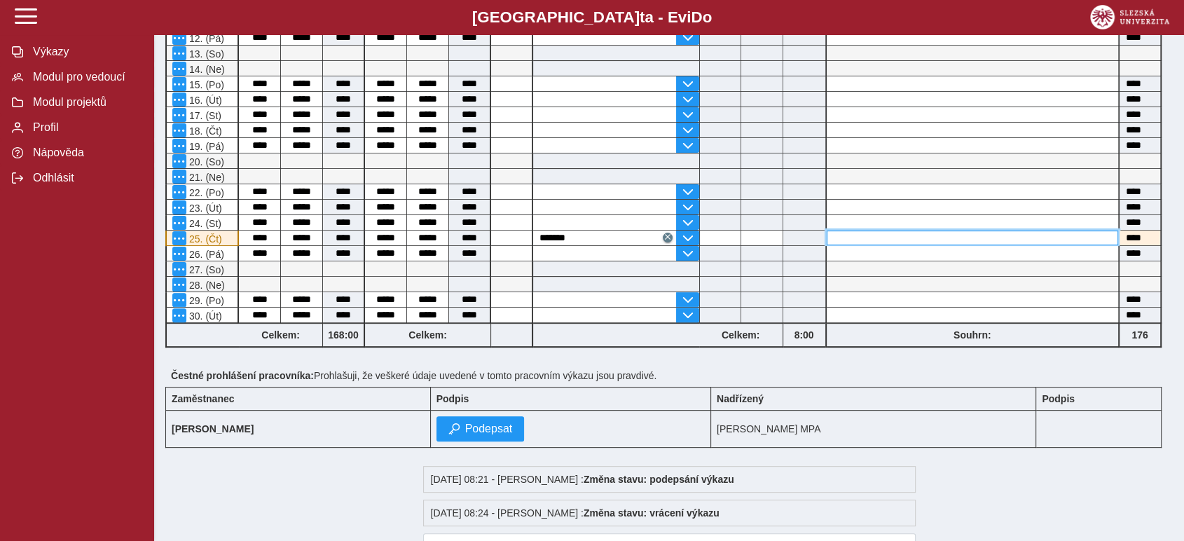
click at [848, 234] on input at bounding box center [972, 237] width 292 height 15
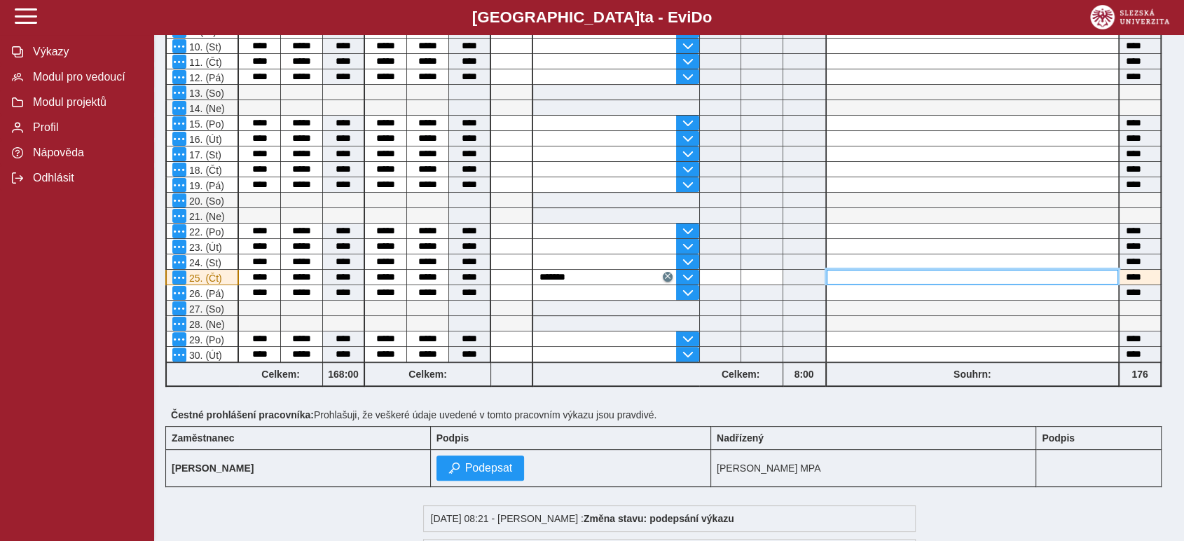
scroll to position [389, 0]
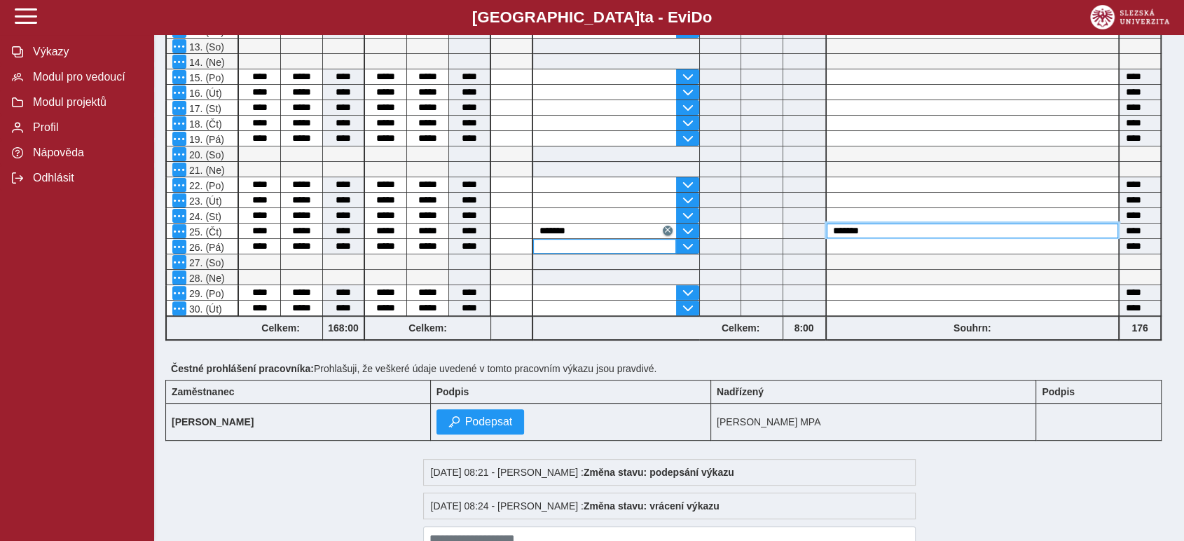
type input "*******"
click at [617, 242] on input "text" at bounding box center [604, 246] width 143 height 15
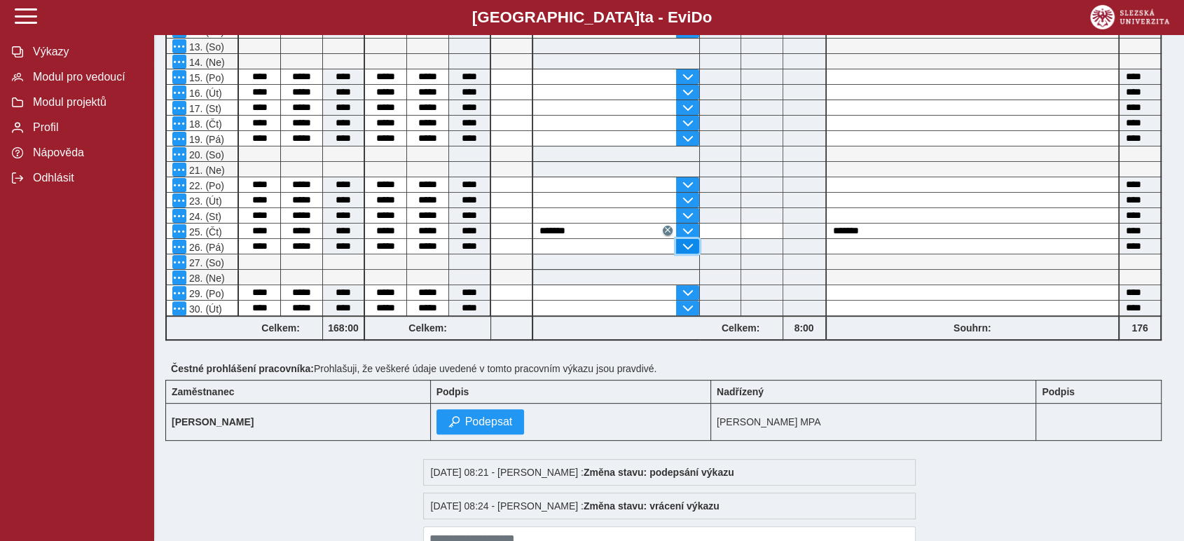
click at [686, 241] on span "button" at bounding box center [686, 246] width 11 height 11
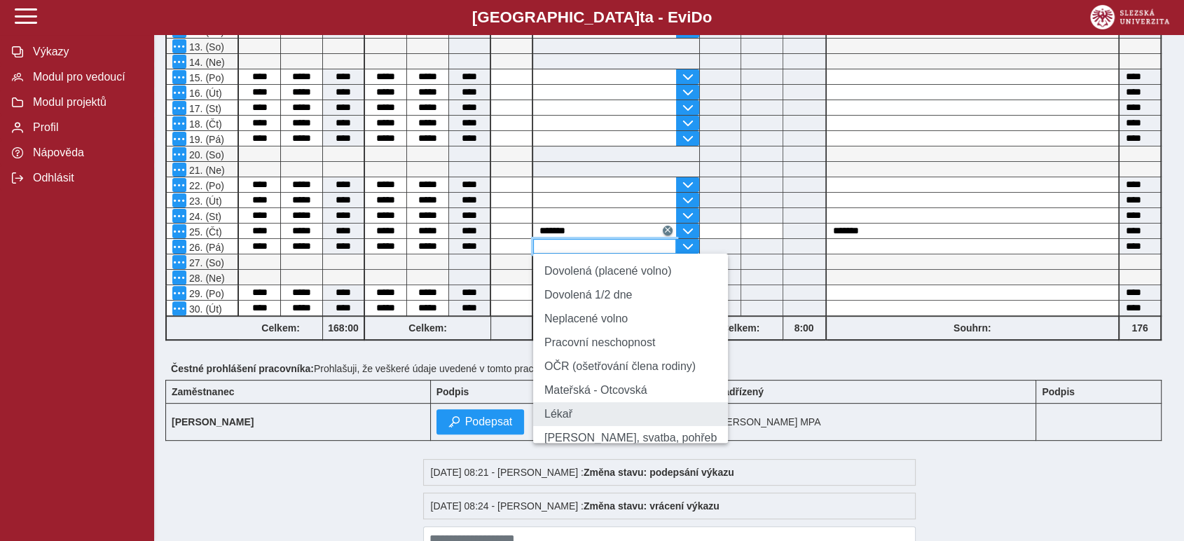
scroll to position [83, 0]
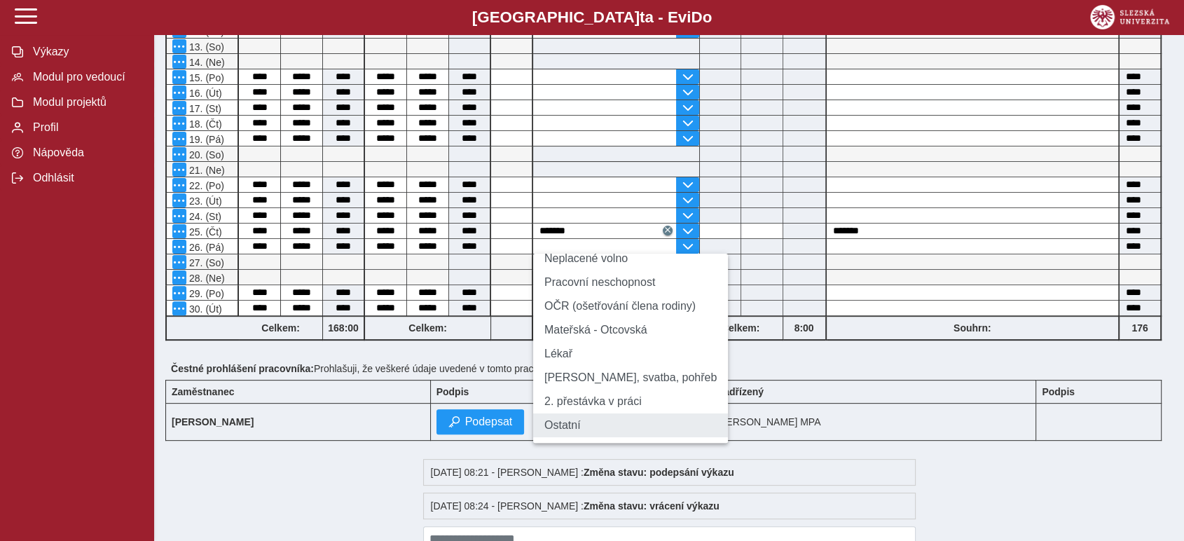
click at [597, 417] on li "Ostatní" at bounding box center [630, 425] width 195 height 24
type input "*******"
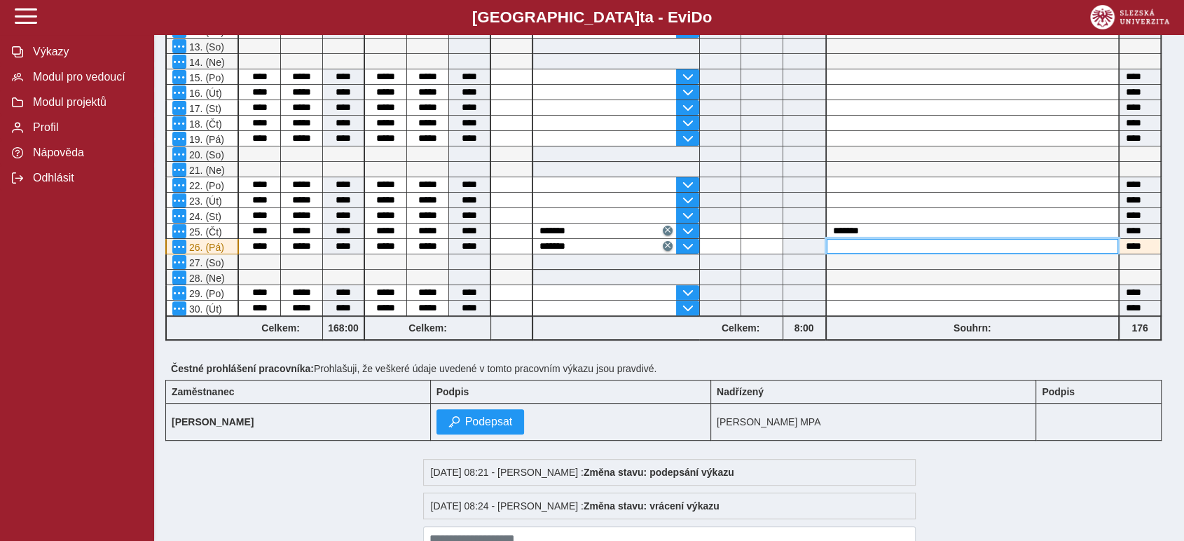
click at [850, 240] on input at bounding box center [972, 246] width 292 height 15
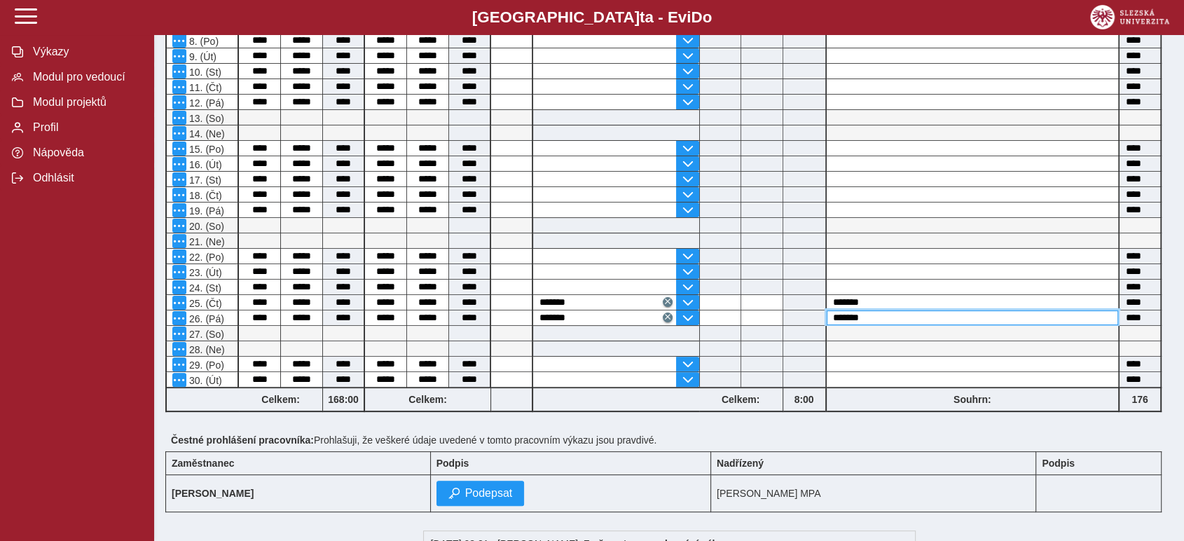
scroll to position [233, 0]
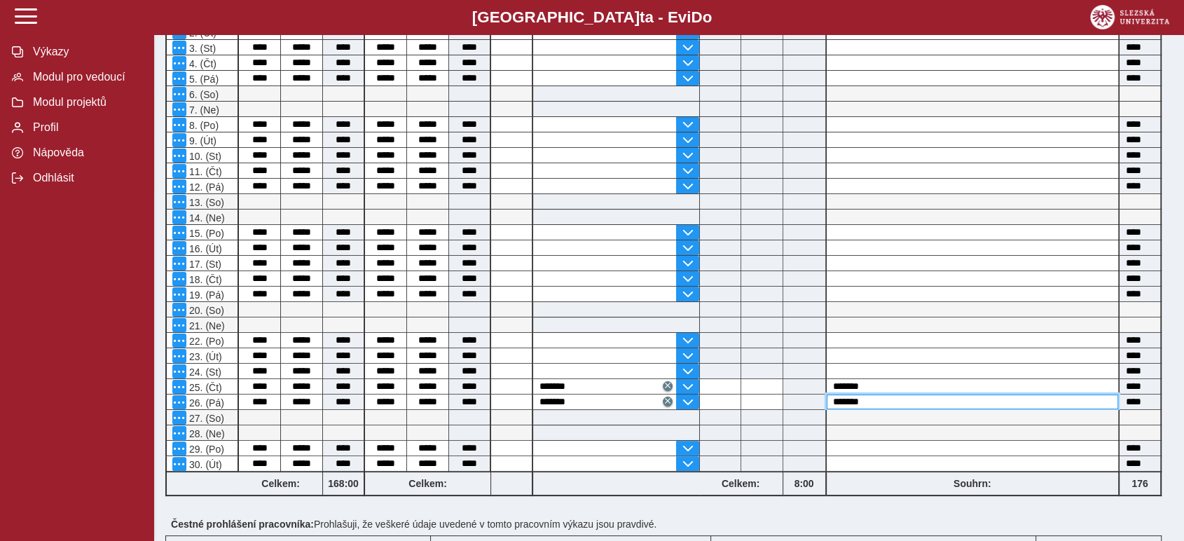
type input "*******"
click at [600, 431] on div at bounding box center [616, 432] width 166 height 15
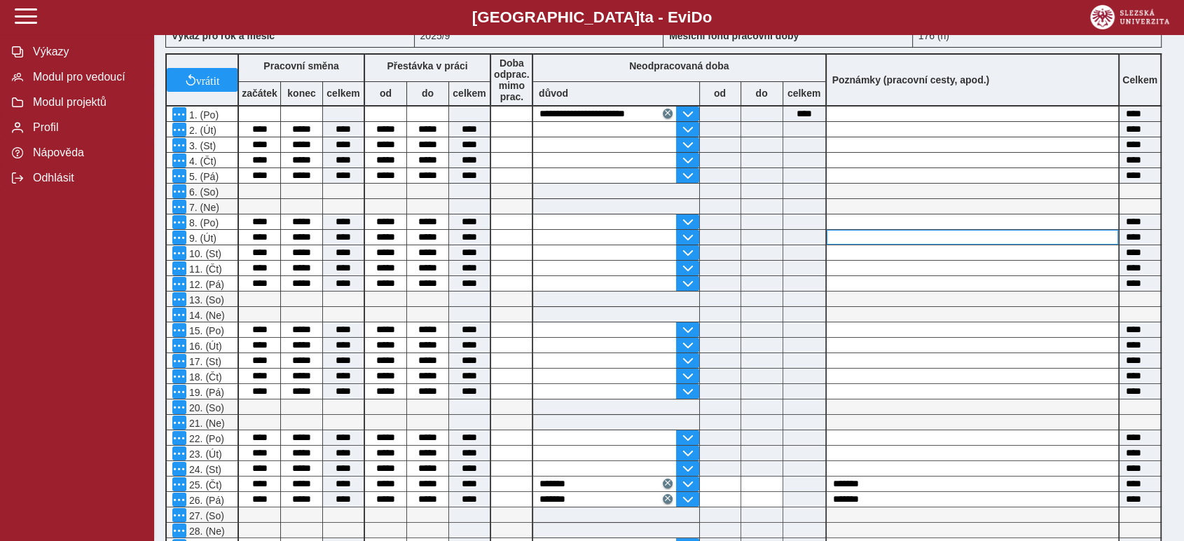
scroll to position [0, 0]
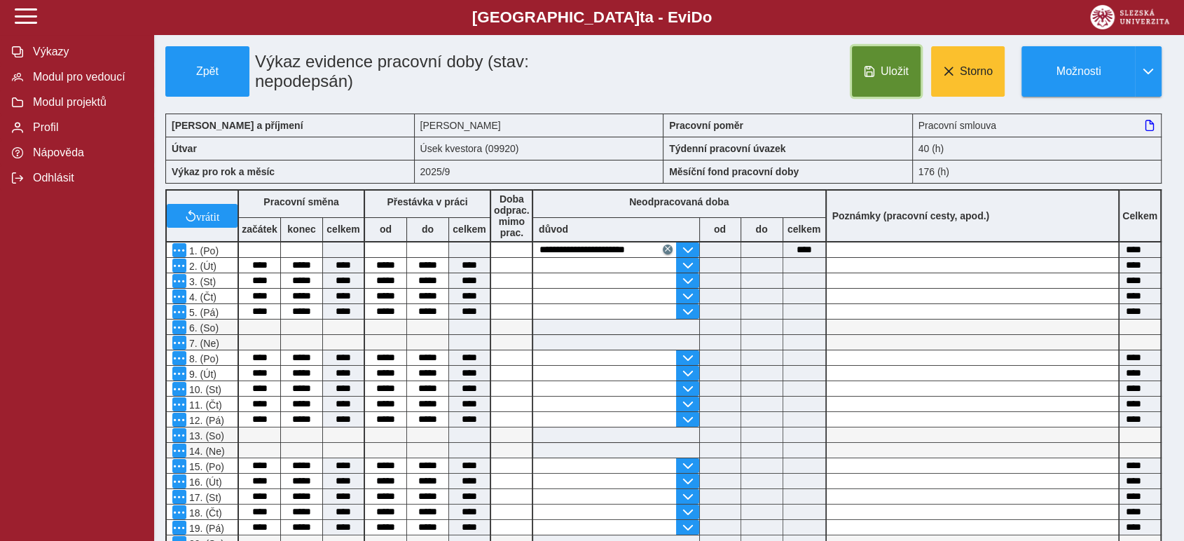
click at [896, 71] on span "Uložit" at bounding box center [894, 71] width 28 height 13
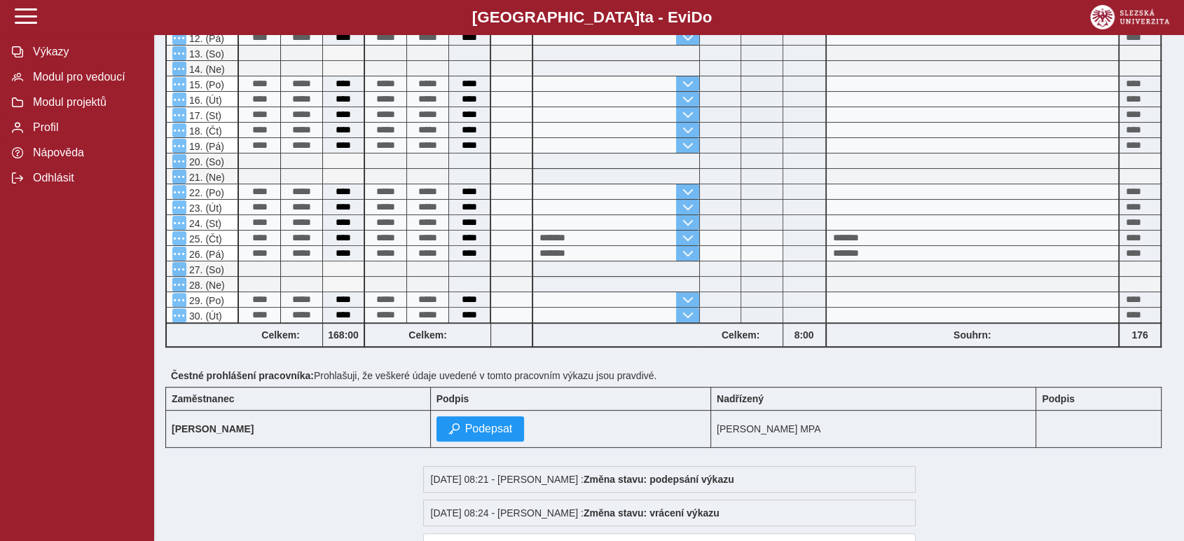
scroll to position [459, 0]
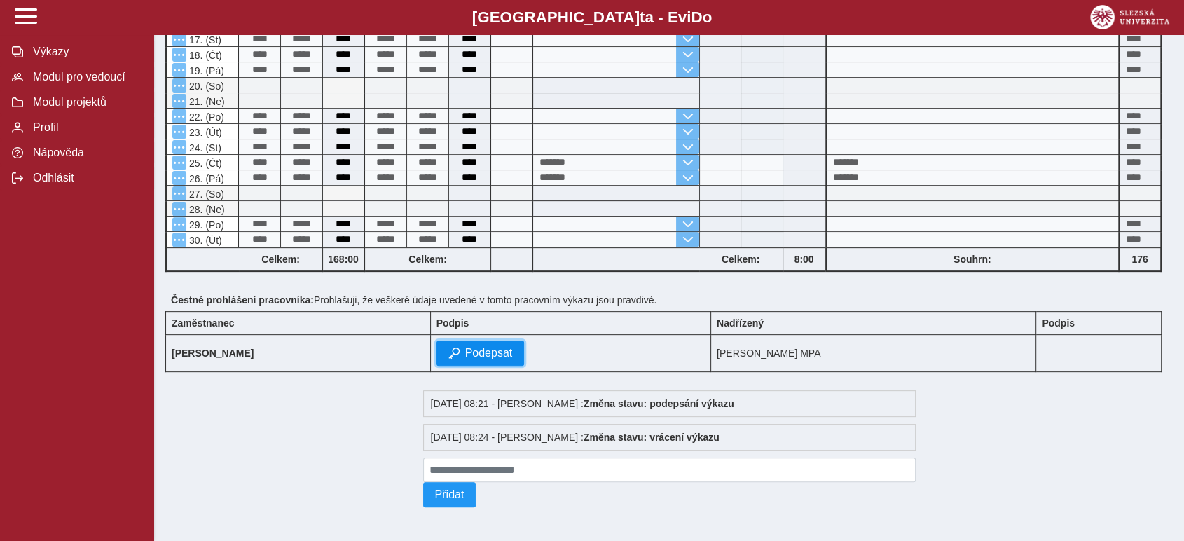
click at [513, 347] on span "Podepsat" at bounding box center [489, 353] width 48 height 13
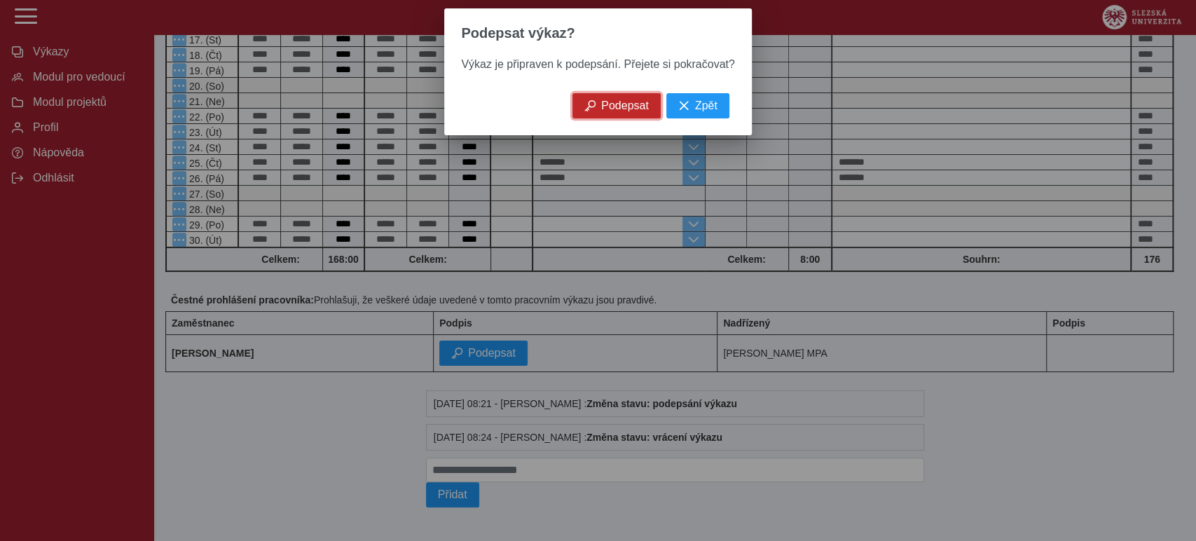
click at [622, 112] on span "Podepsat" at bounding box center [625, 105] width 48 height 13
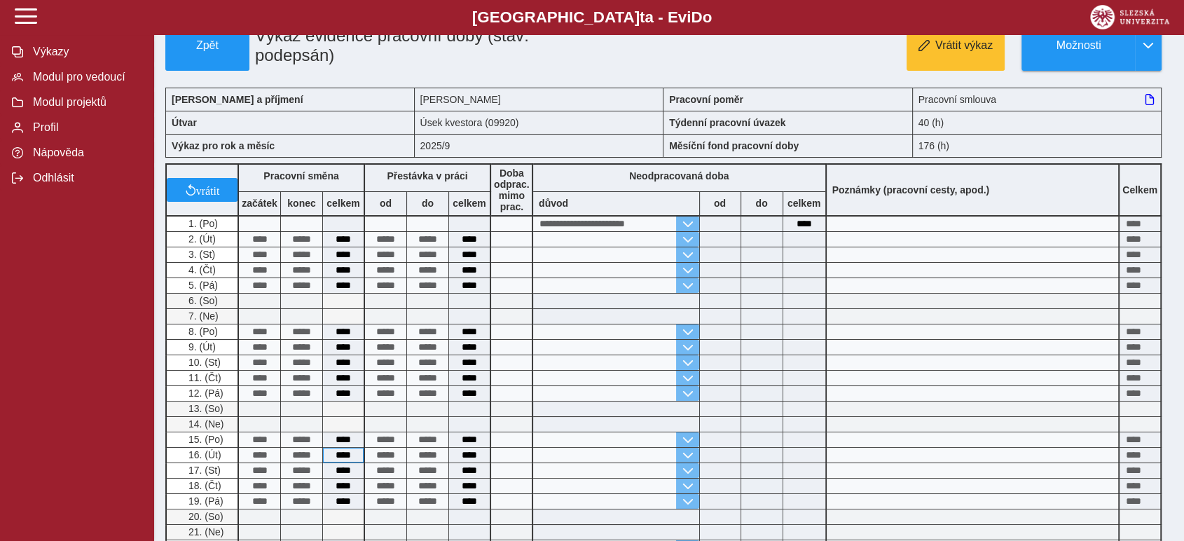
scroll to position [0, 0]
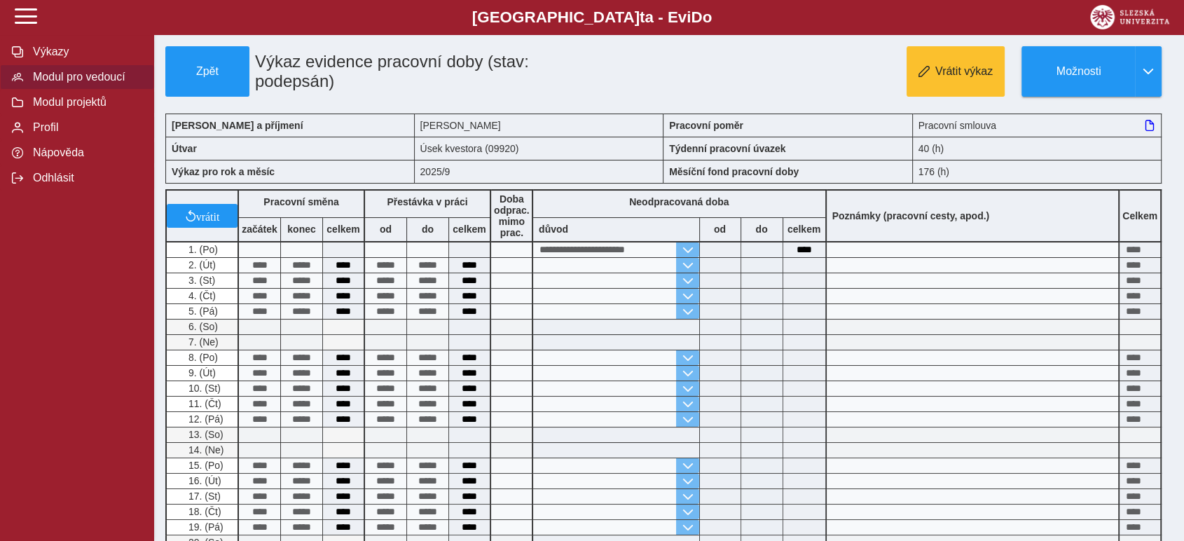
click at [67, 83] on span "Modul pro vedoucí" at bounding box center [85, 77] width 113 height 13
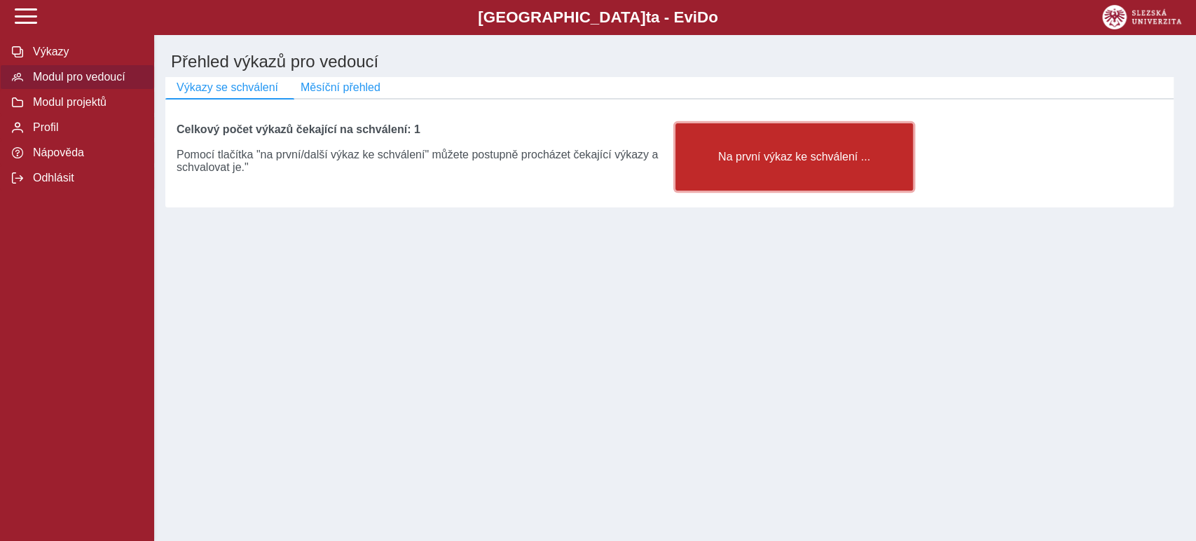
click at [780, 162] on span "Na první výkaz ke schválení ..." at bounding box center [794, 157] width 214 height 13
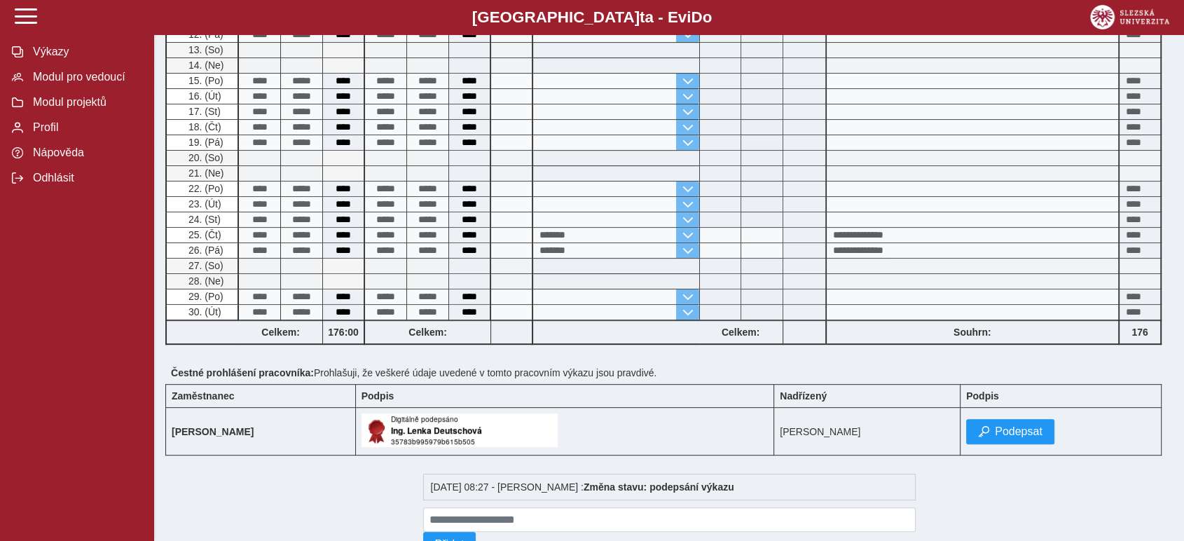
scroll to position [544, 0]
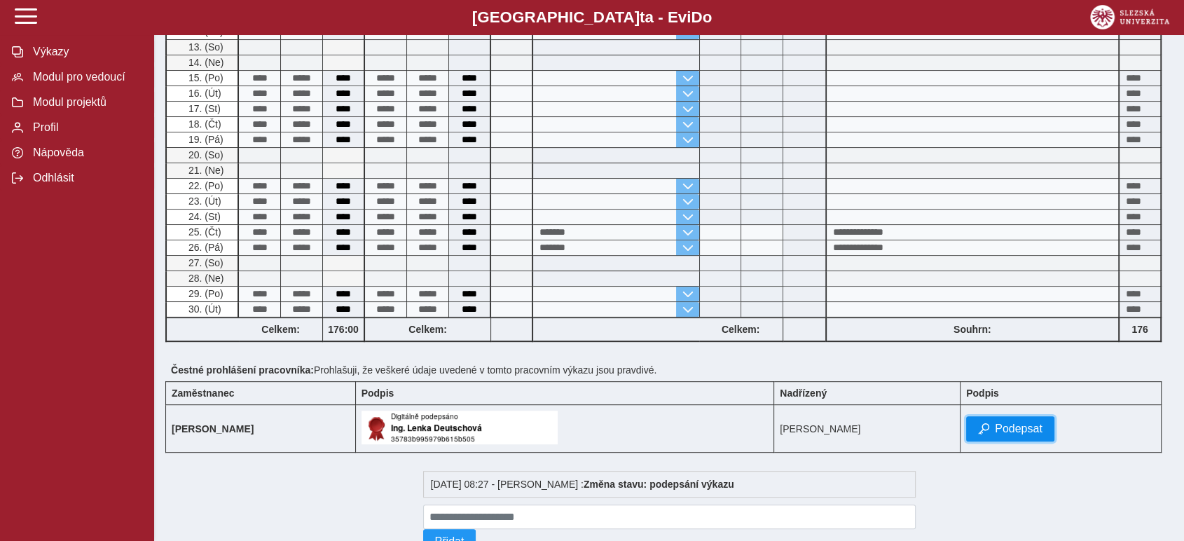
click at [1031, 422] on span "Podepsat" at bounding box center [1019, 428] width 48 height 13
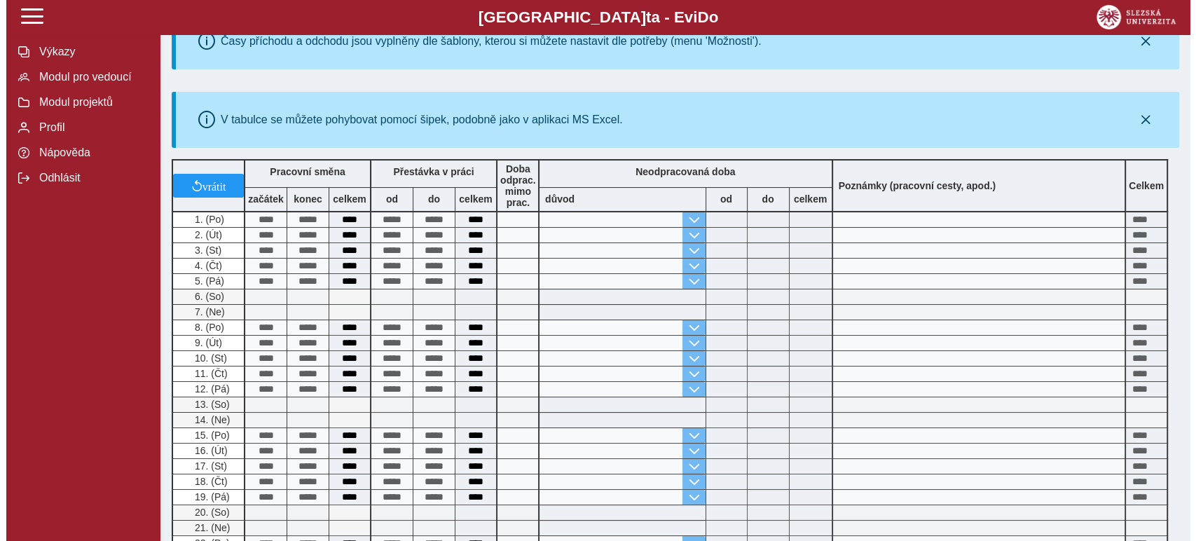
scroll to position [0, 0]
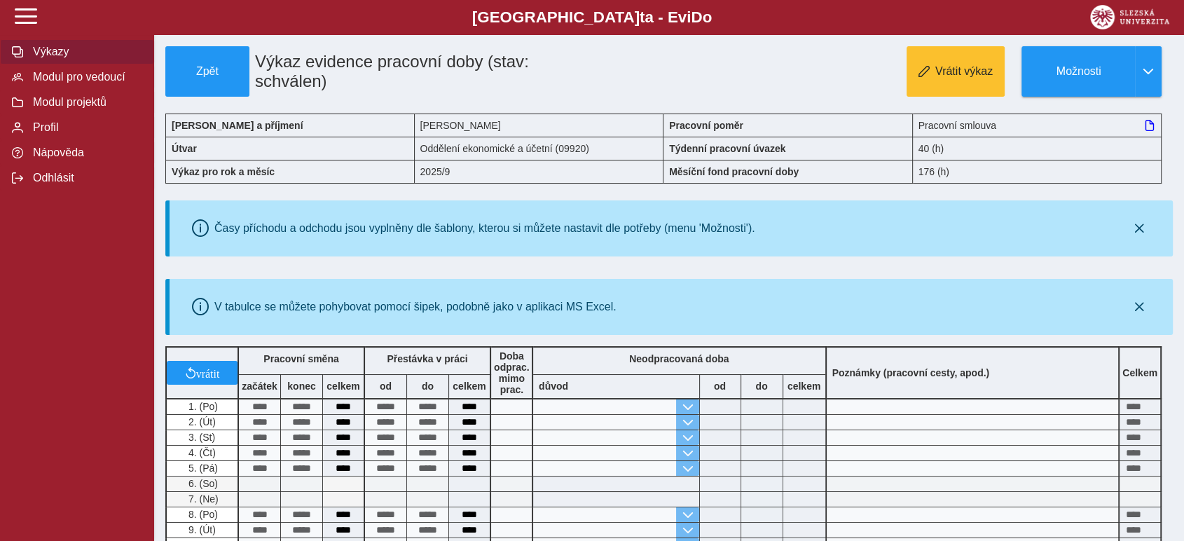
click at [50, 54] on span "Výkazy" at bounding box center [85, 52] width 113 height 13
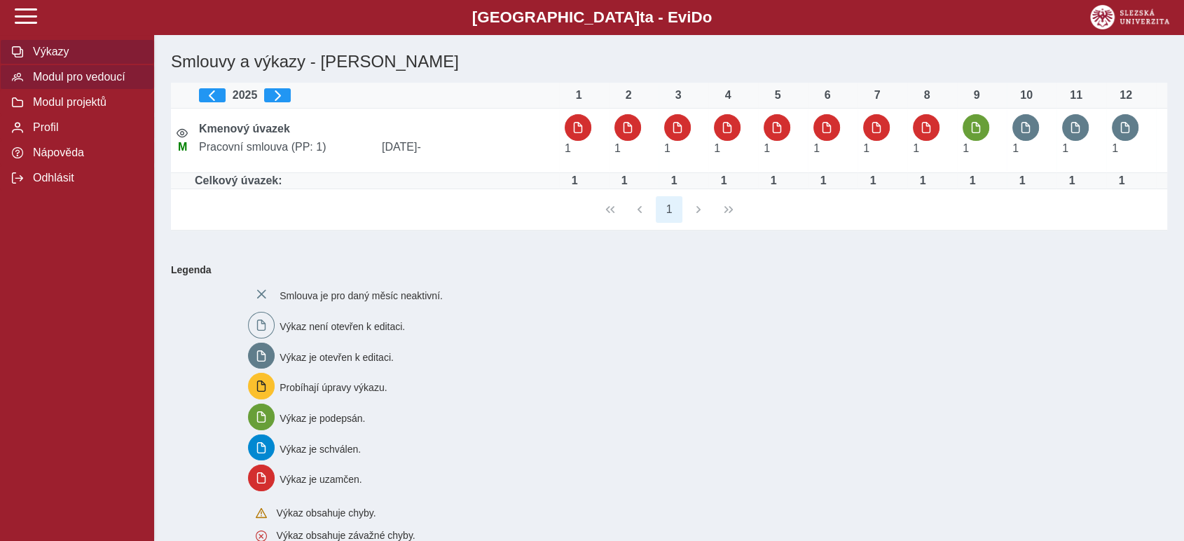
click at [55, 83] on span "Modul pro vedoucí" at bounding box center [85, 77] width 113 height 13
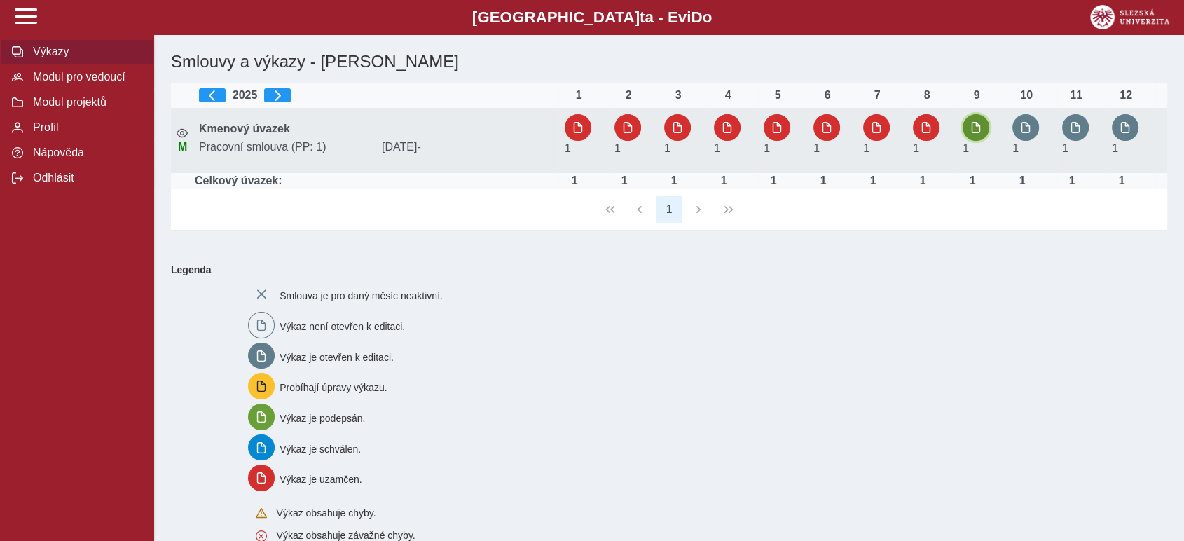
click at [967, 132] on button "button" at bounding box center [975, 127] width 27 height 27
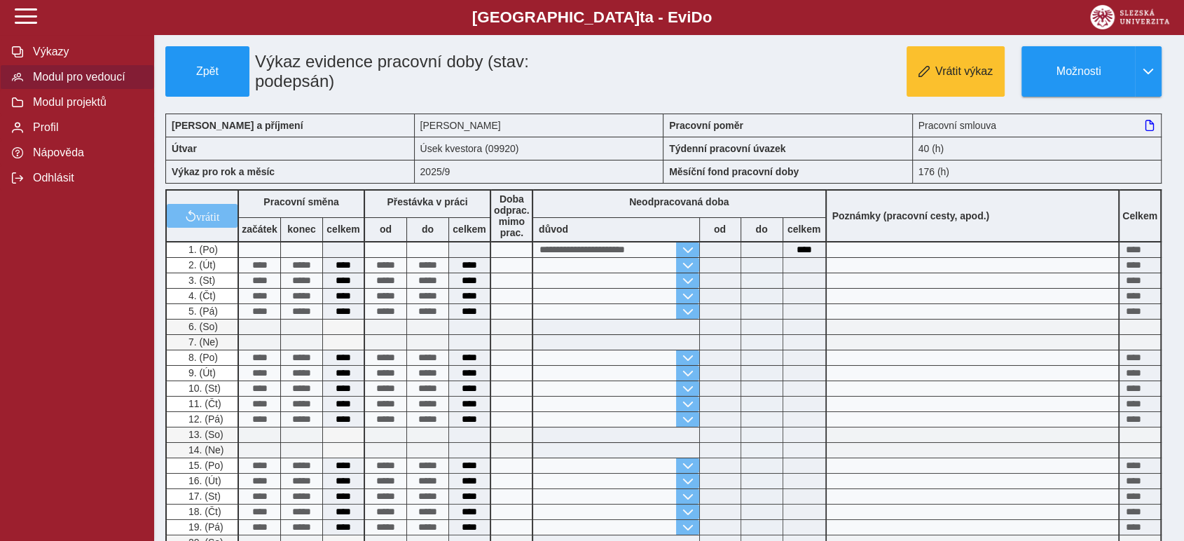
click at [55, 81] on span "Modul pro vedoucí" at bounding box center [85, 77] width 113 height 13
